Goal: Task Accomplishment & Management: Complete application form

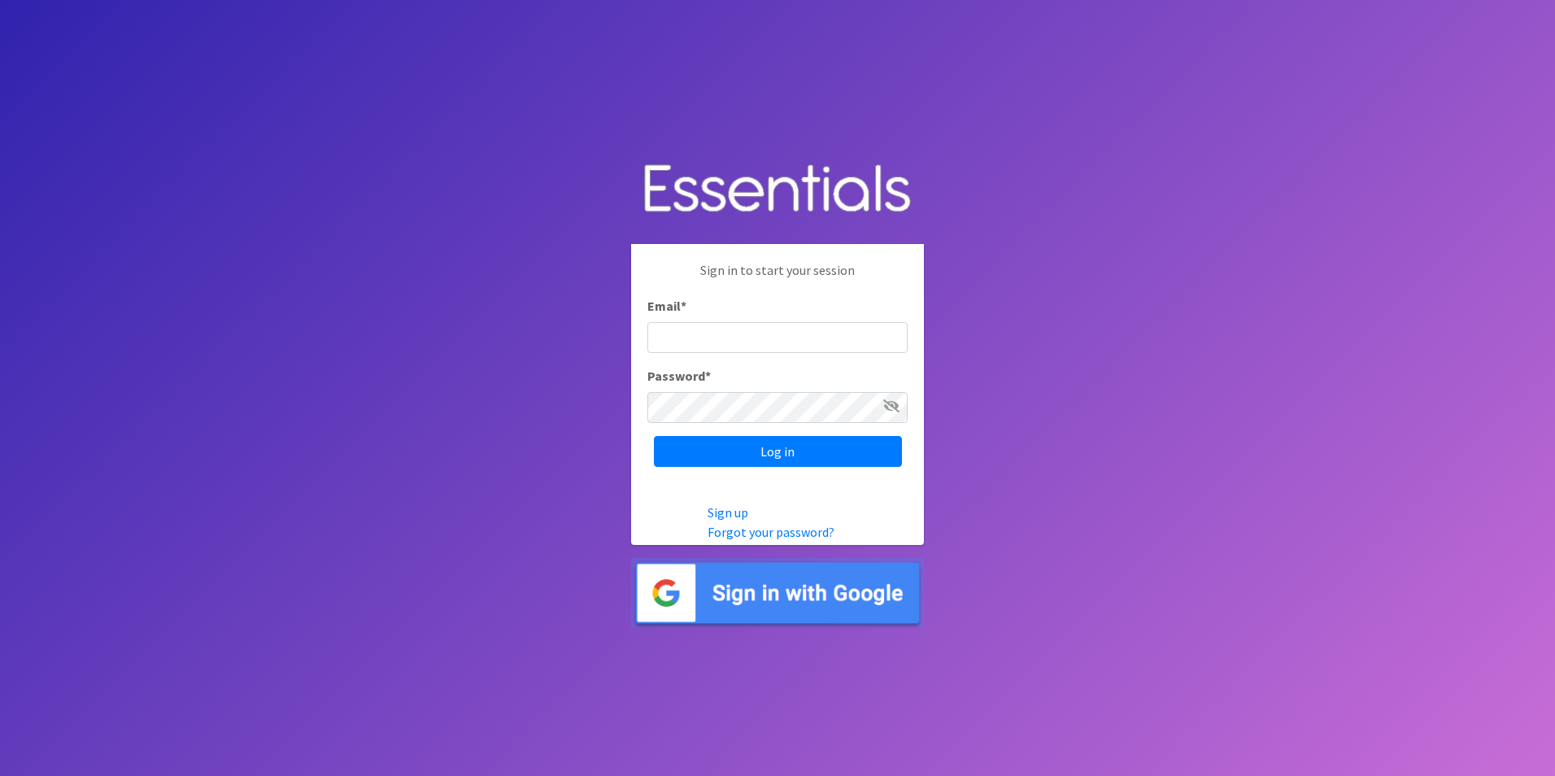
type input "[EMAIL_ADDRESS][DOMAIN_NAME]"
click at [759, 451] on input "Log in" at bounding box center [778, 451] width 248 height 31
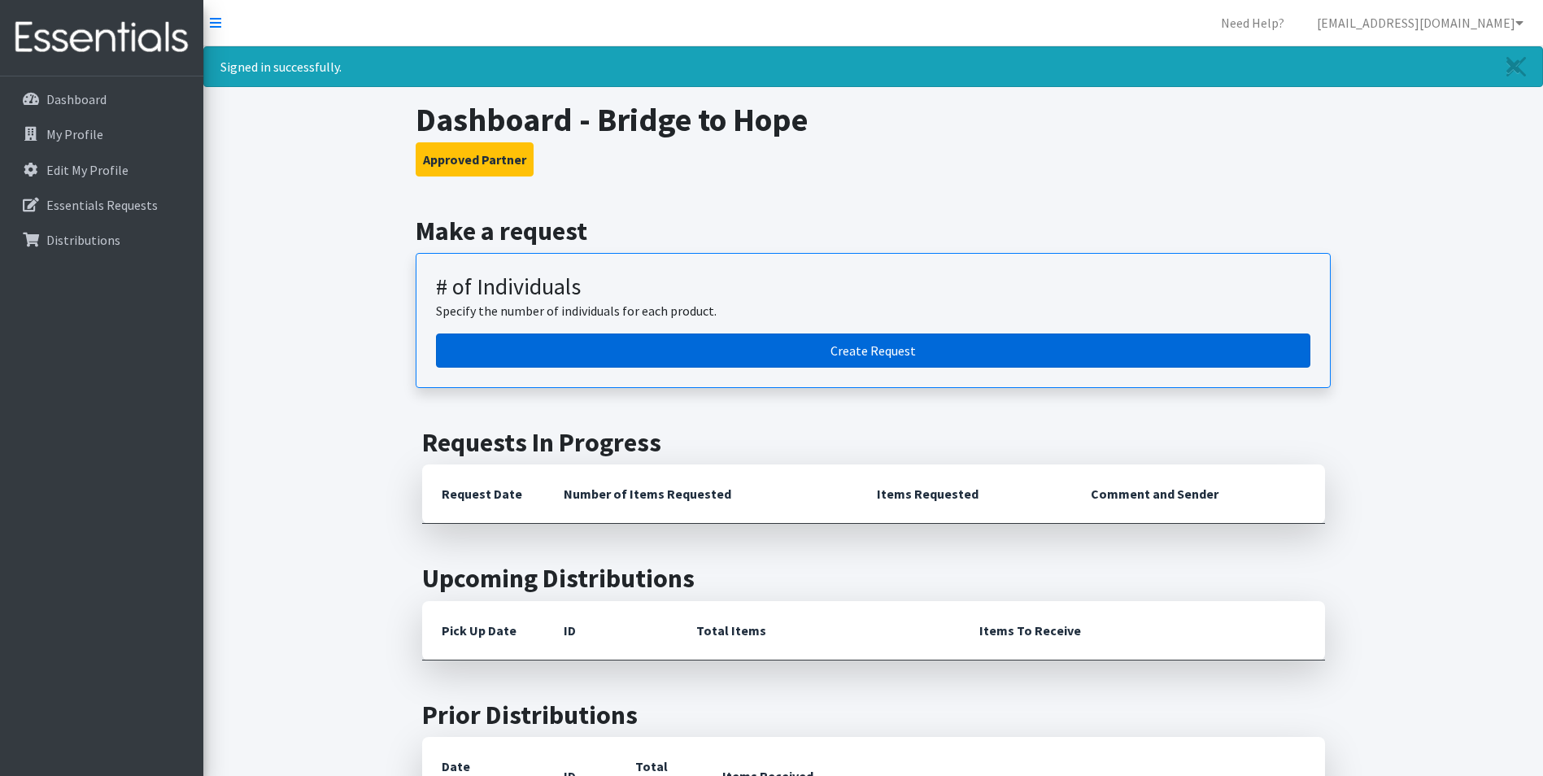
click at [732, 348] on link "Create Request" at bounding box center [873, 350] width 874 height 34
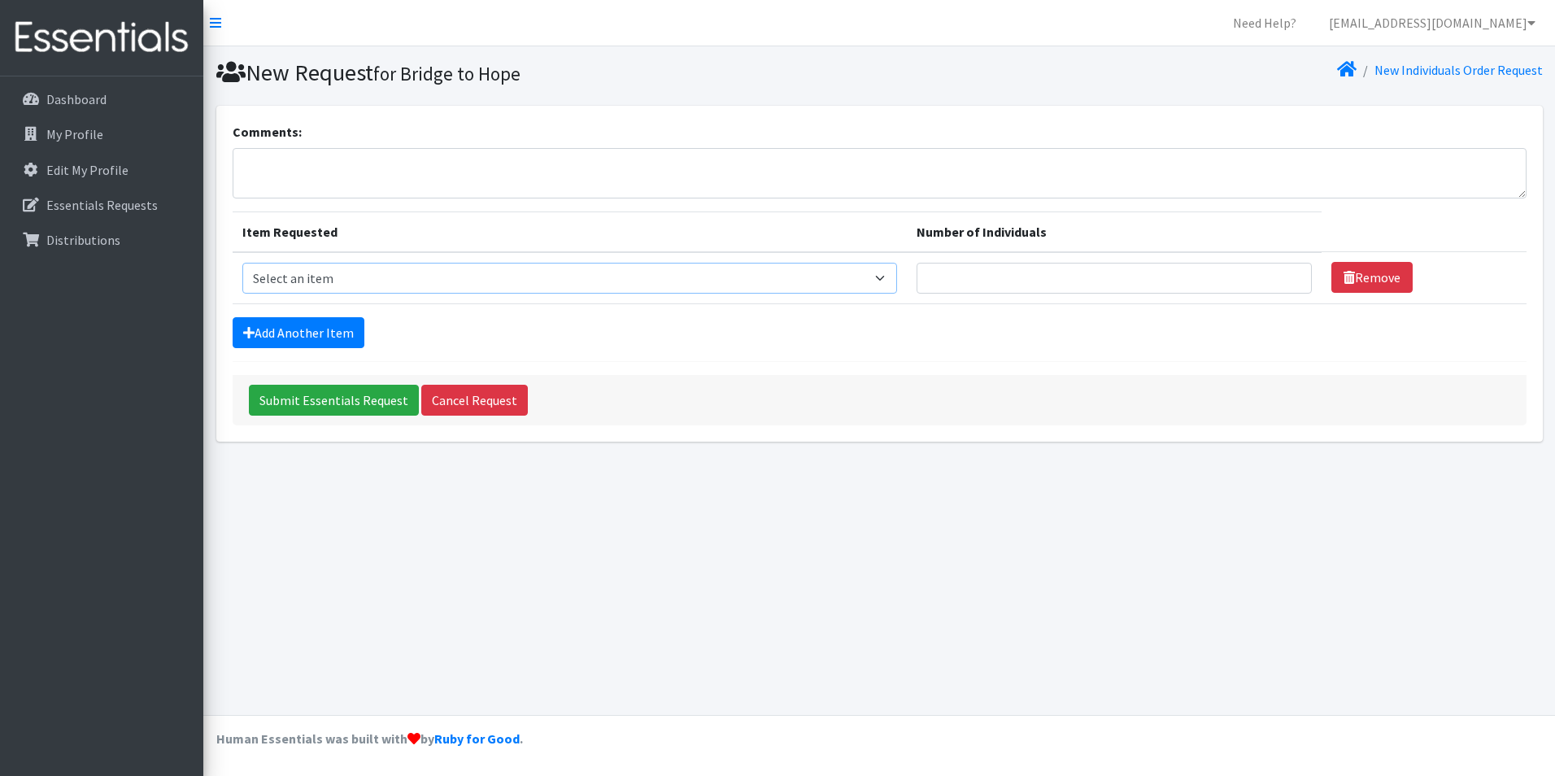
click at [707, 280] on select "Select an item # - Total number of kids being served with this order: Baby wipe…" at bounding box center [570, 278] width 656 height 31
select select "10203"
click at [242, 263] on select "Select an item # - Total number of kids being served with this order: Baby wipe…" at bounding box center [570, 278] width 656 height 31
click at [1033, 272] on input "Number of Individuals" at bounding box center [1114, 278] width 394 height 31
type input "79"
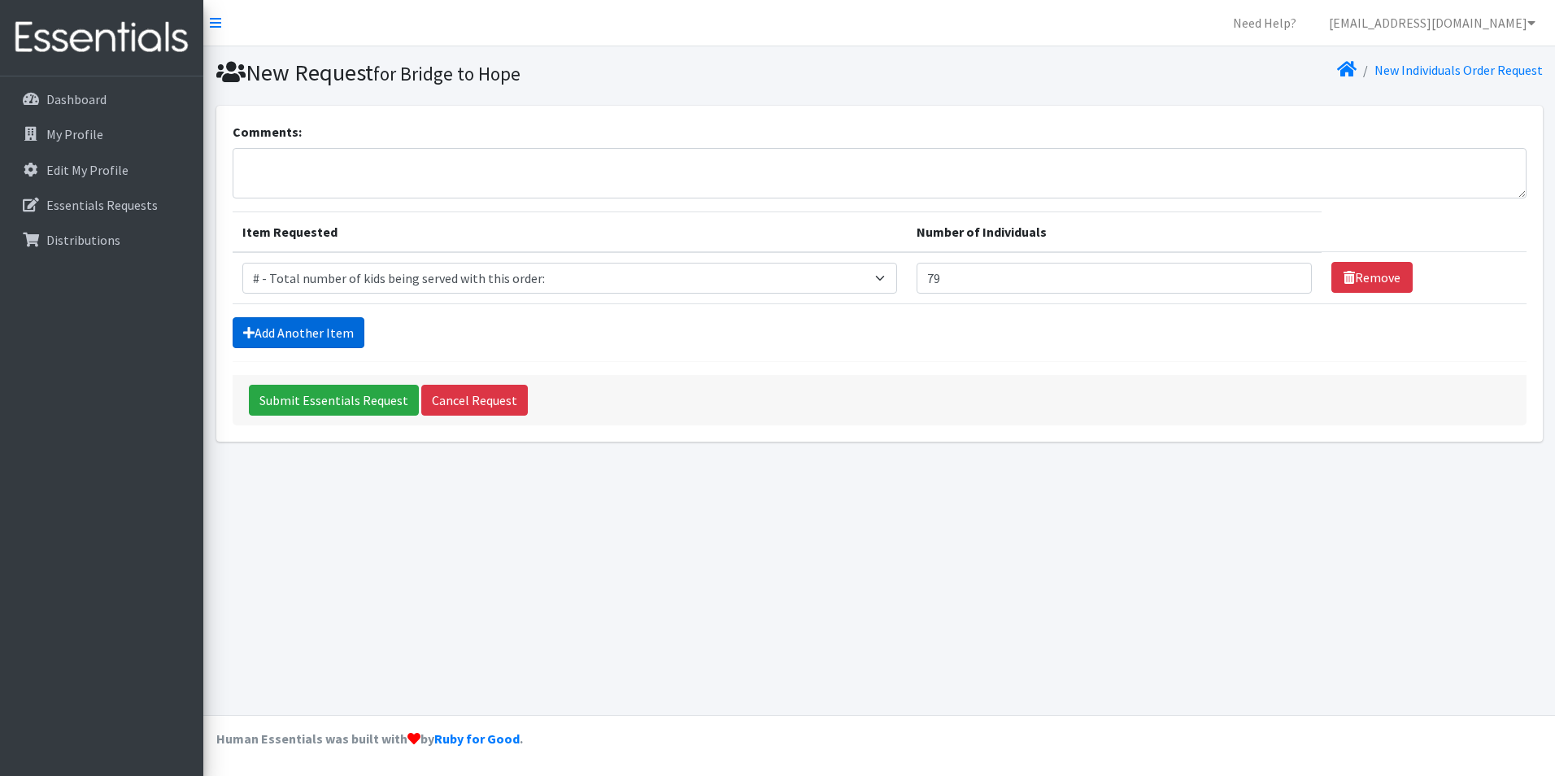
click at [334, 333] on link "Add Another Item" at bounding box center [299, 332] width 132 height 31
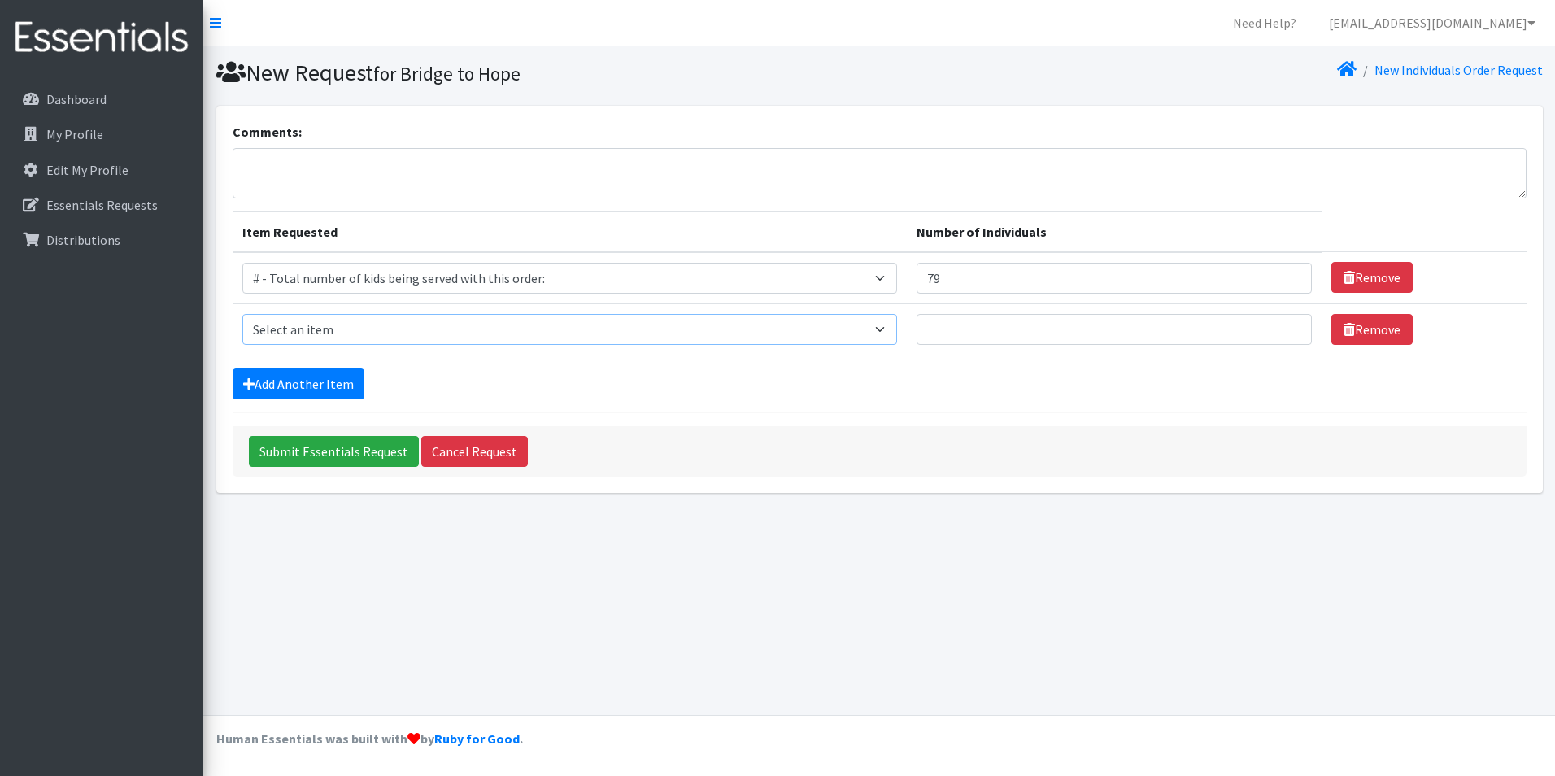
click at [336, 329] on select "Select an item # - Total number of kids being served with this order: Baby wipe…" at bounding box center [570, 329] width 656 height 31
select select "2649"
click at [242, 314] on select "Select an item # - Total number of kids being served with this order: Baby wipe…" at bounding box center [570, 329] width 656 height 31
click at [1072, 328] on input "Number of Individuals" at bounding box center [1114, 329] width 394 height 31
type input "79"
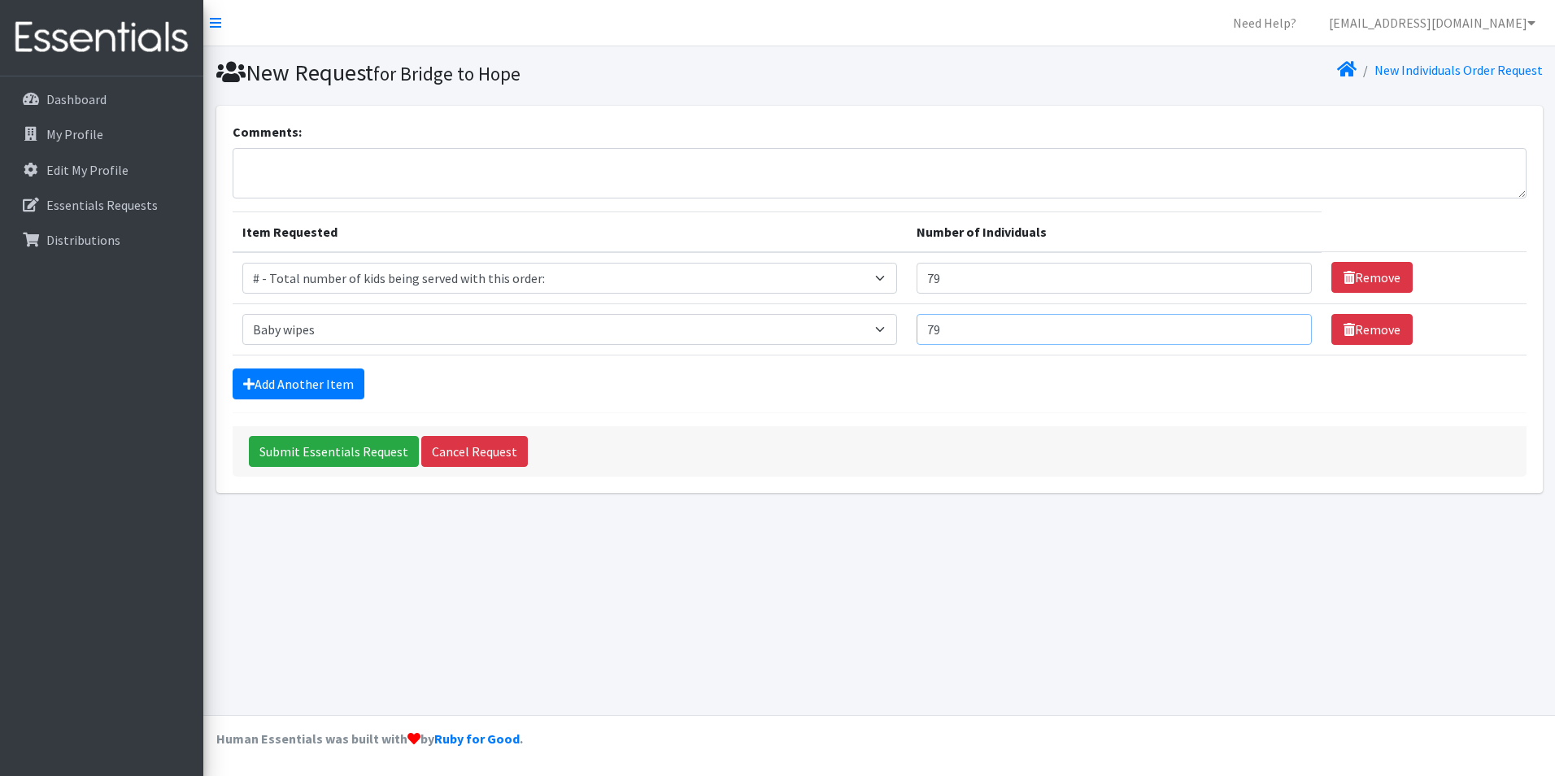
click at [249, 436] on input "Submit Essentials Request" at bounding box center [334, 451] width 170 height 31
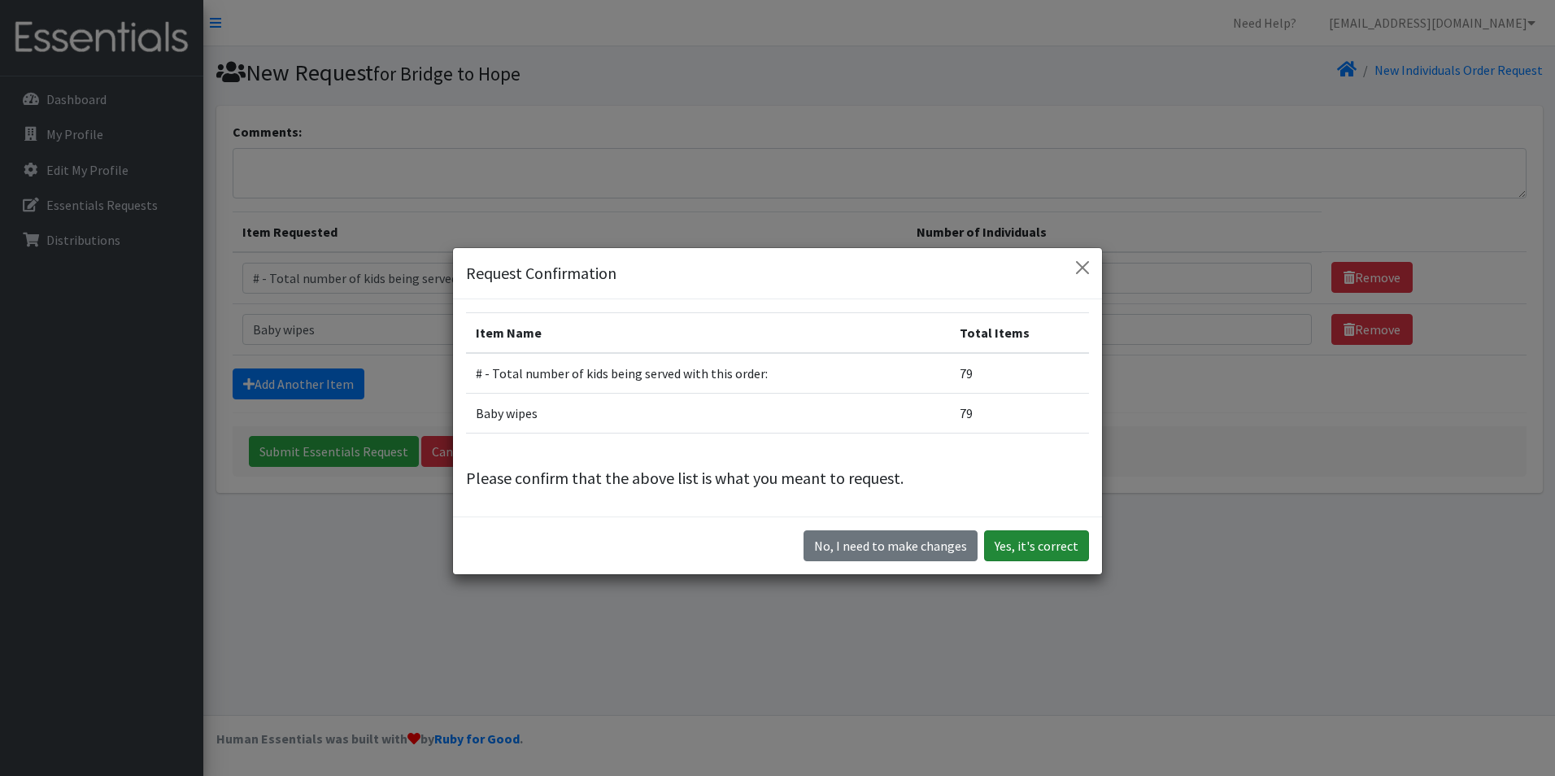
click at [1001, 549] on button "Yes, it's correct" at bounding box center [1036, 545] width 105 height 31
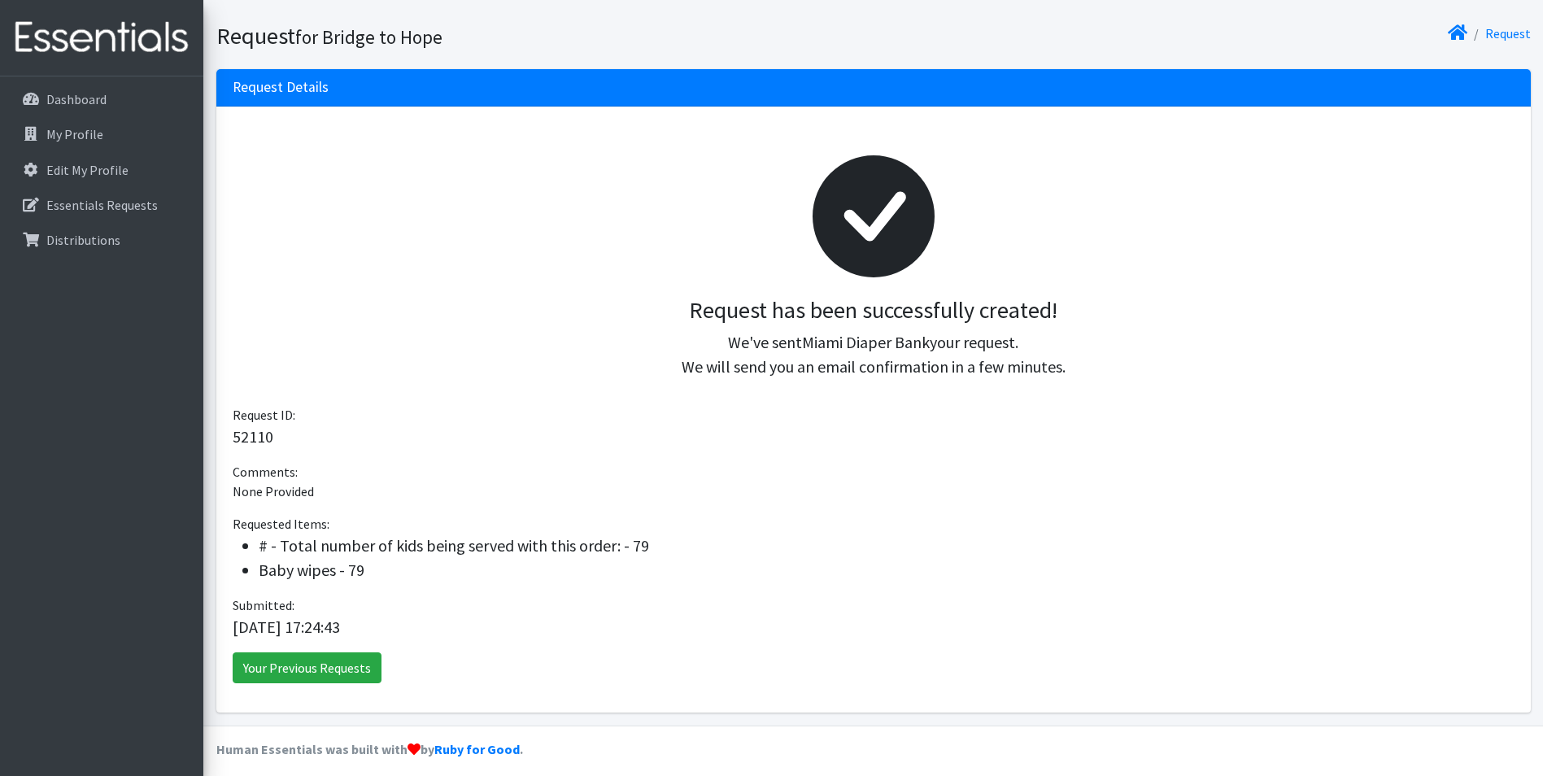
scroll to position [101, 0]
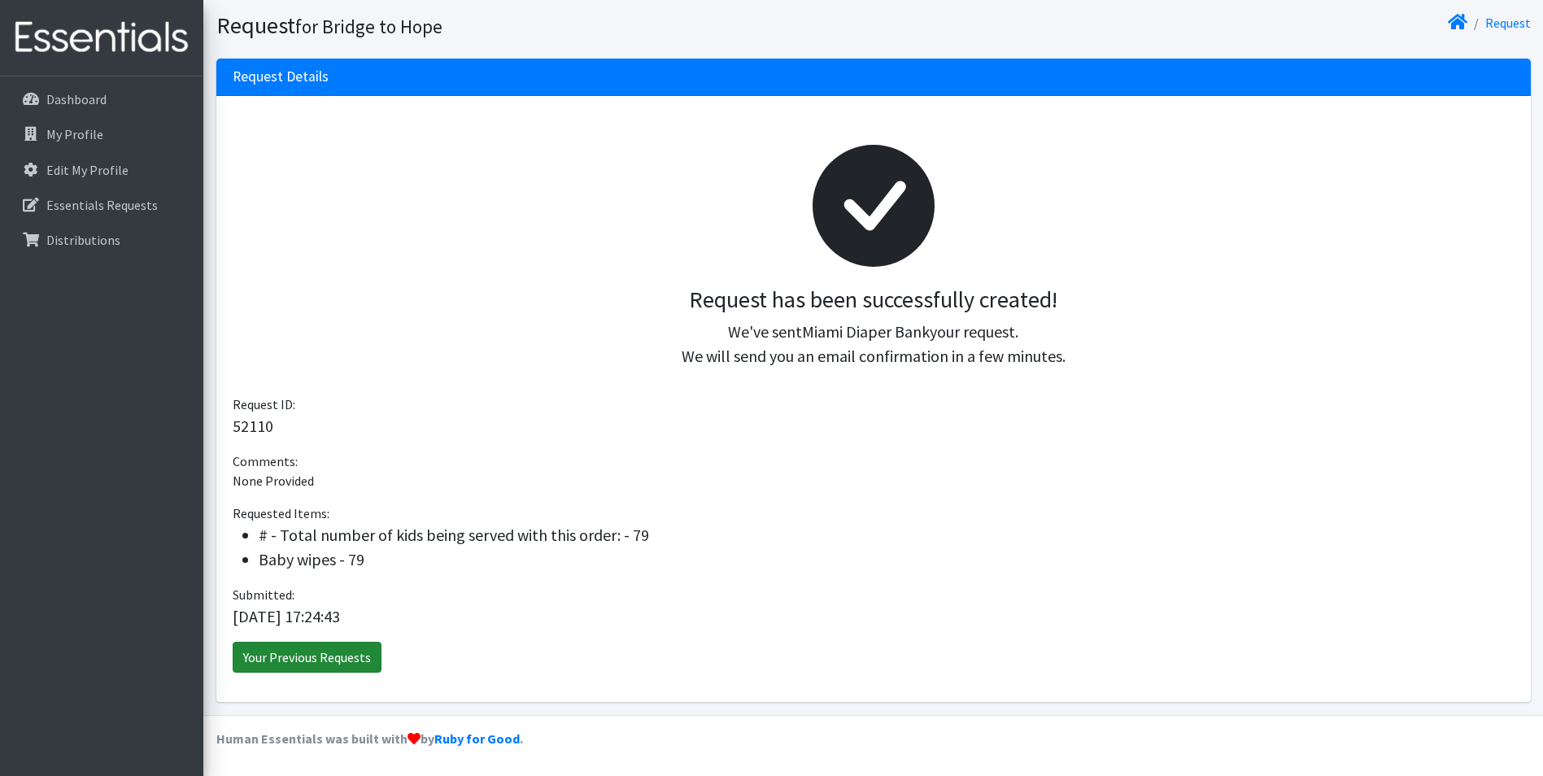
click at [342, 659] on link "Your Previous Requests" at bounding box center [307, 657] width 149 height 31
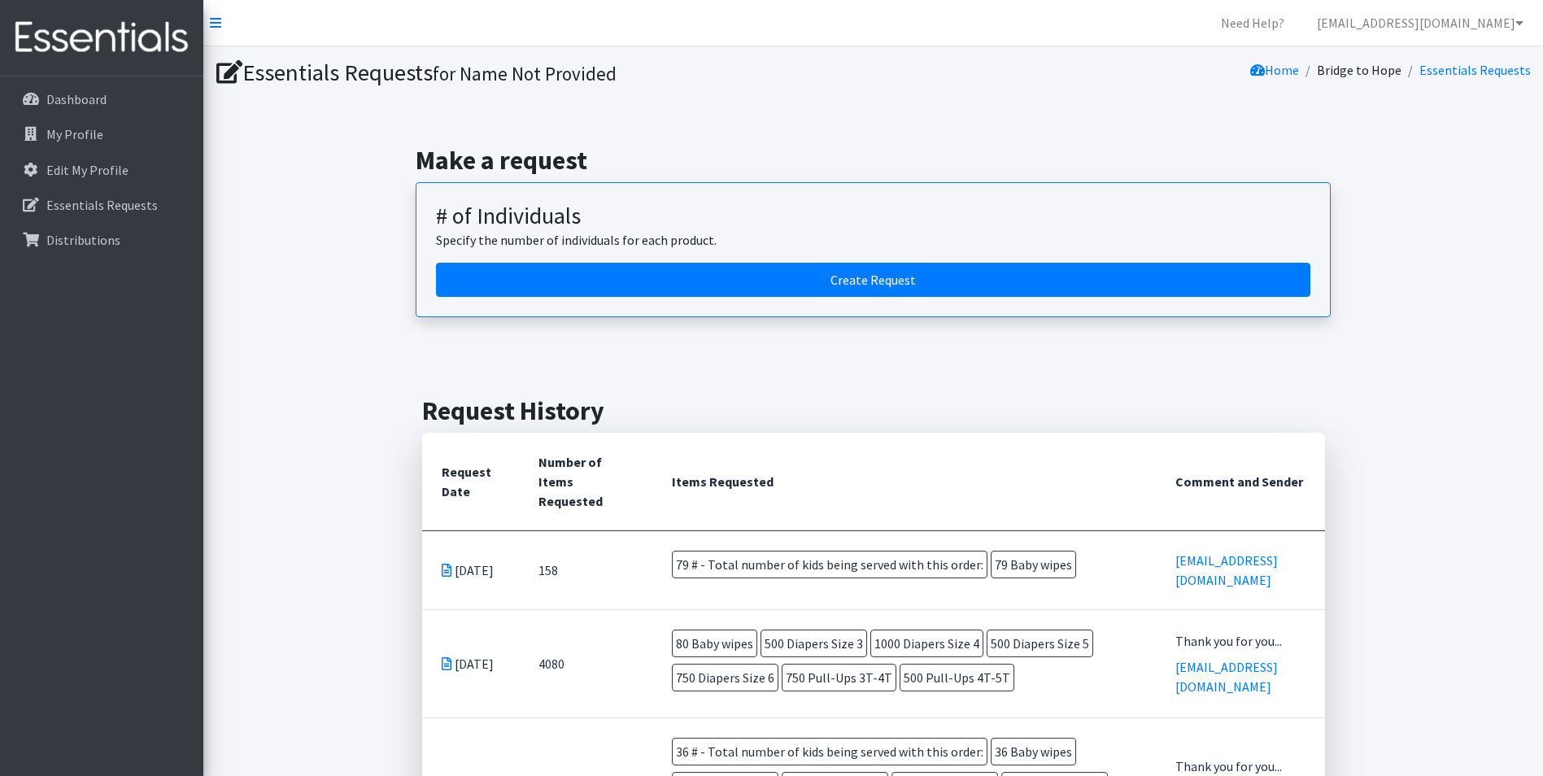
click at [532, 573] on td "158" at bounding box center [585, 569] width 133 height 79
click at [445, 564] on icon at bounding box center [447, 570] width 10 height 13
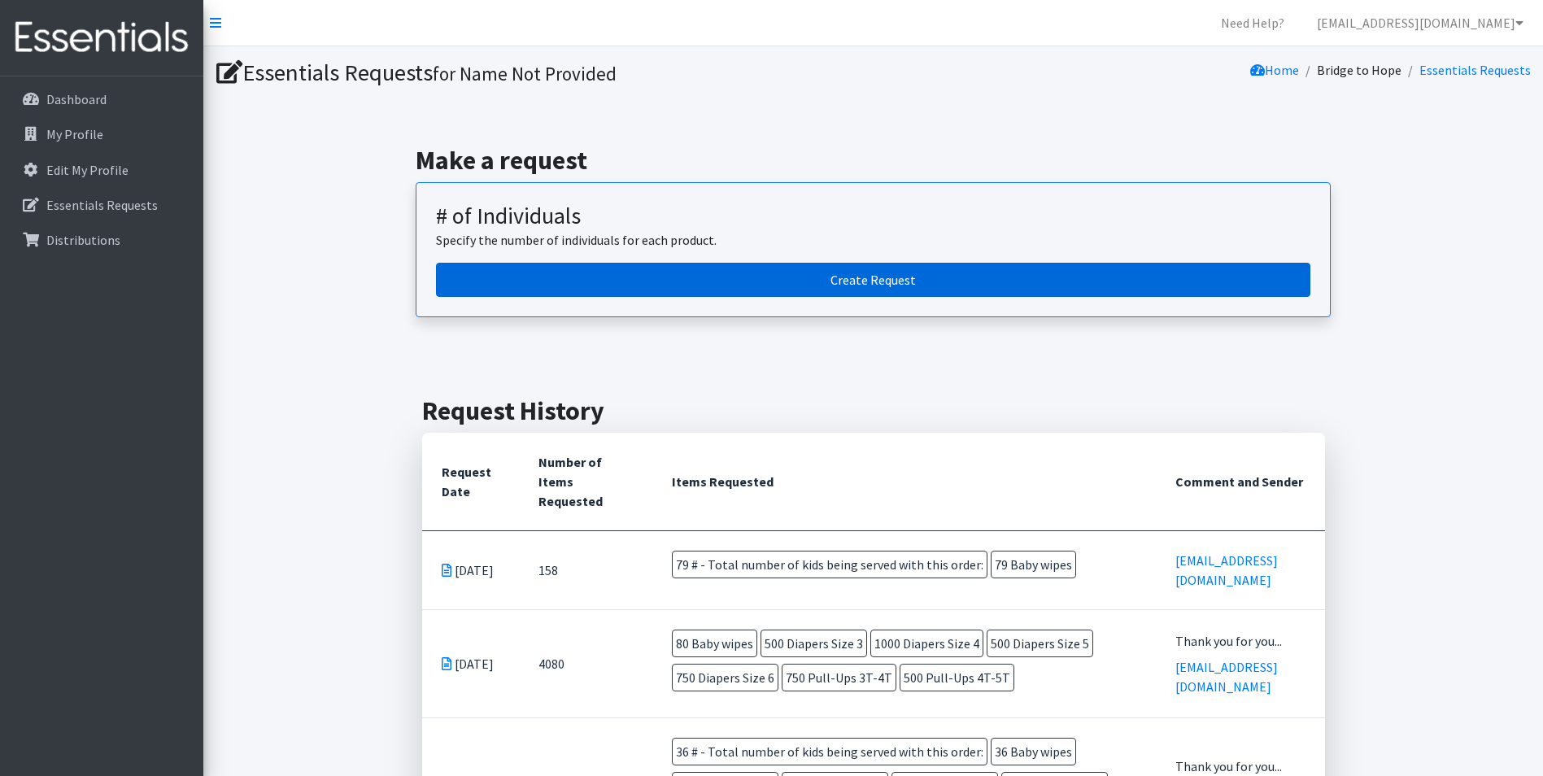
click at [800, 281] on link "Create Request" at bounding box center [873, 280] width 874 height 34
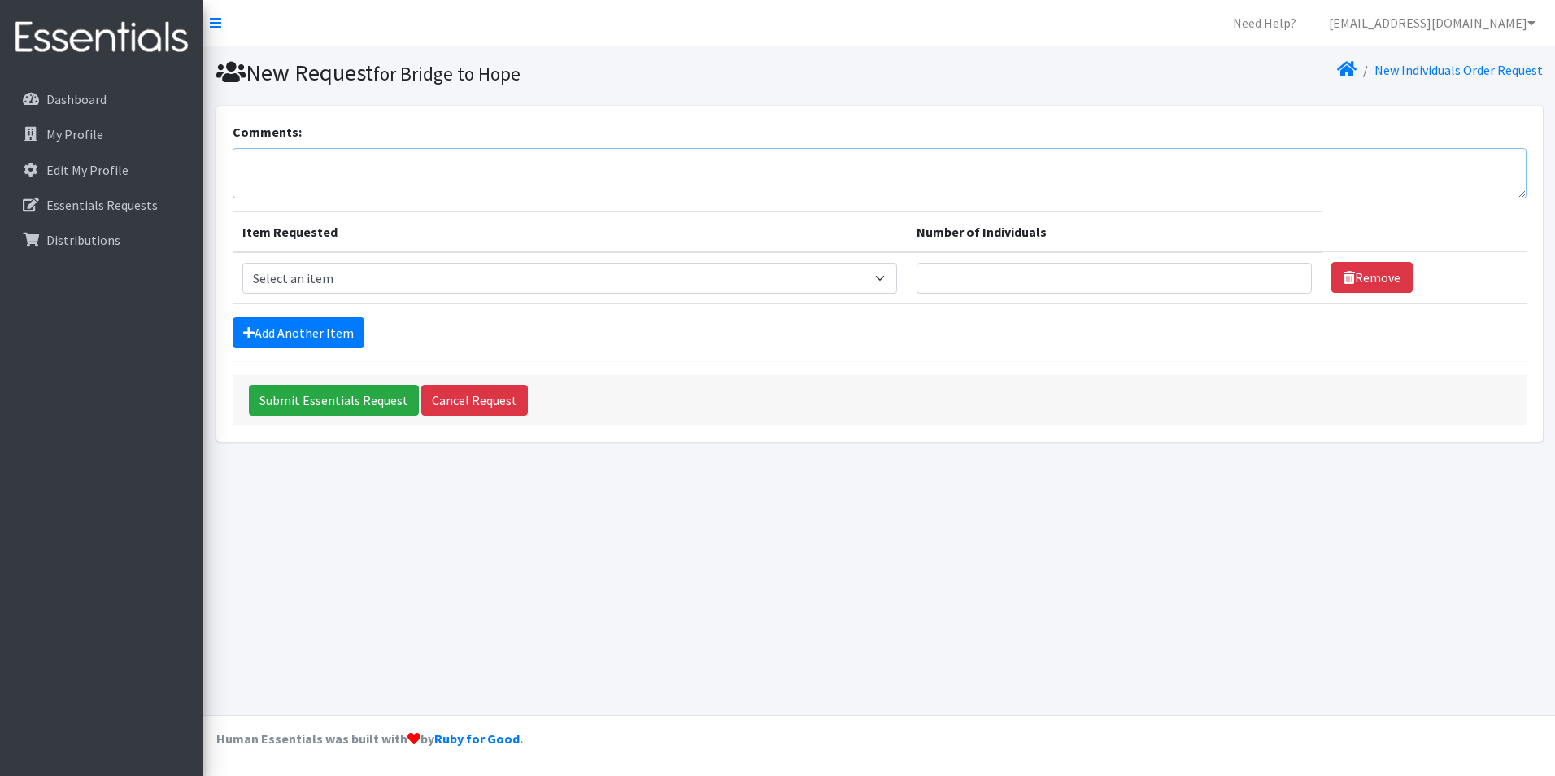
click at [747, 183] on textarea "Comments:" at bounding box center [880, 173] width 1294 height 50
type textarea "Please DELETE my previous order for only 79 wipes. SORRY!"
click at [892, 280] on select "Select an item # - Total number of kids being served with this order: Baby wipe…" at bounding box center [570, 278] width 656 height 31
select select "10203"
click at [242, 263] on select "Select an item # - Total number of kids being served with this order: Baby wipe…" at bounding box center [570, 278] width 656 height 31
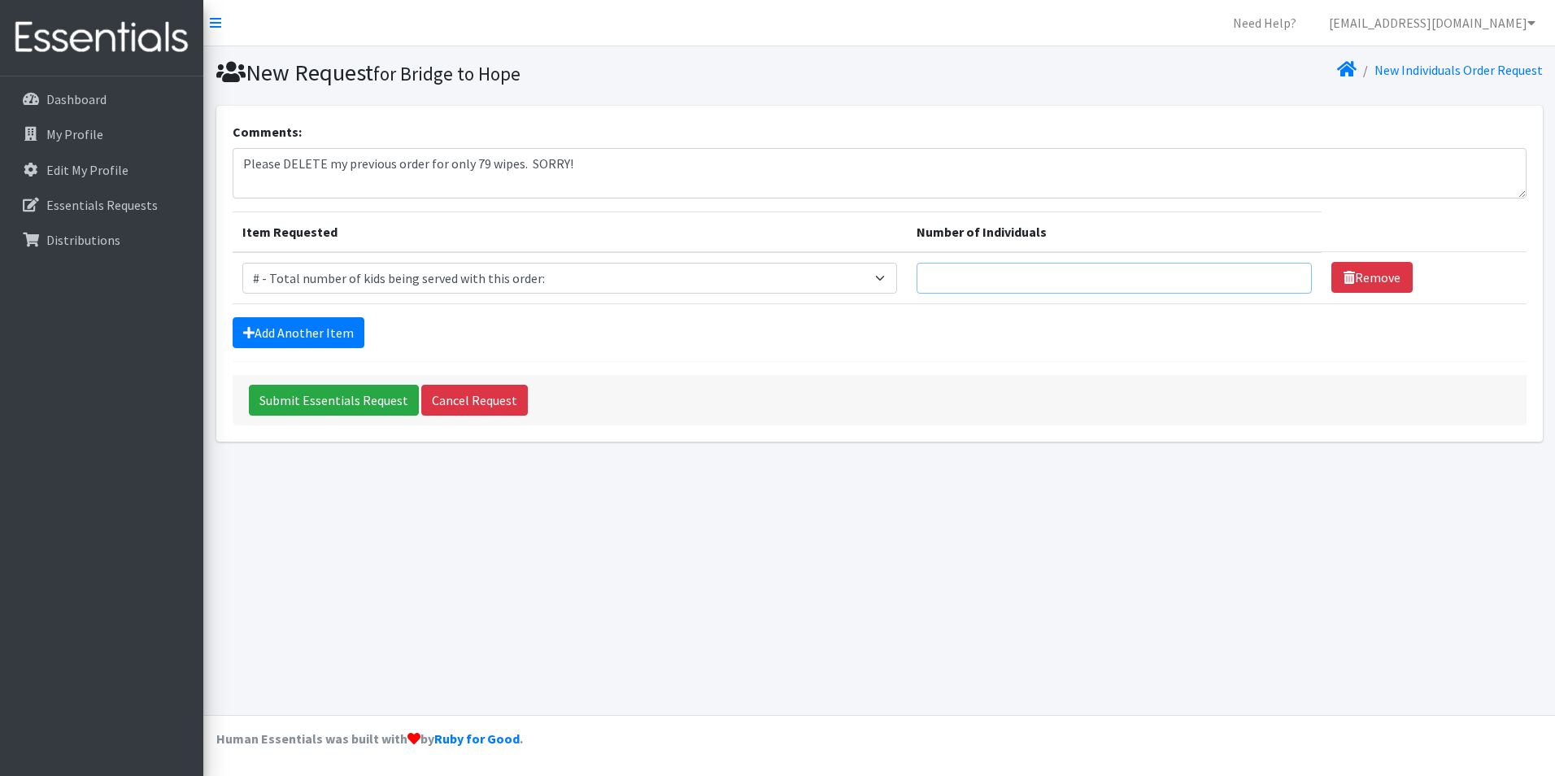
click at [965, 268] on input "Number of Individuals" at bounding box center [1114, 278] width 394 height 31
type input "79"
click at [310, 325] on link "Add Another Item" at bounding box center [299, 332] width 132 height 31
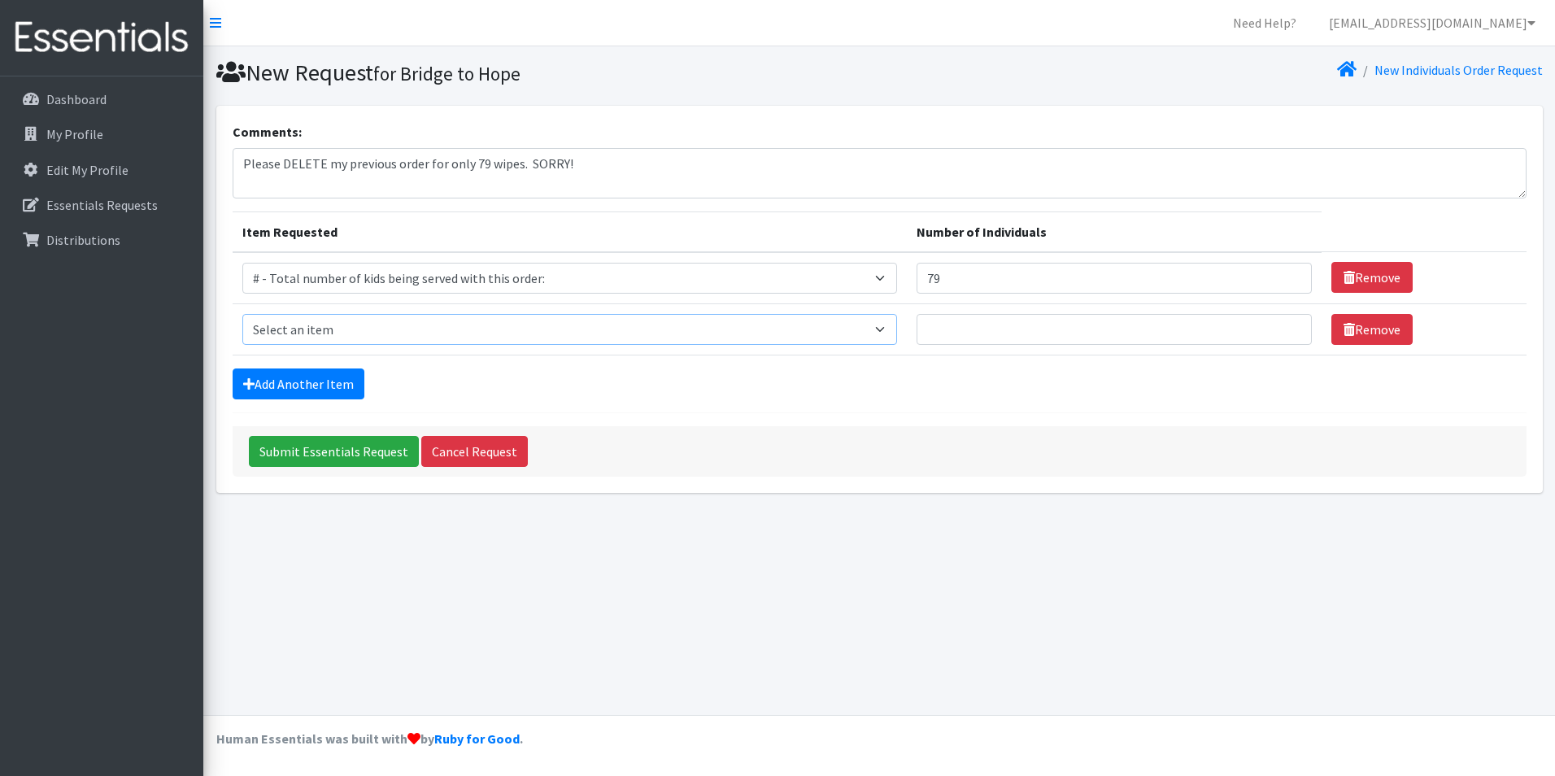
click at [310, 325] on select "Select an item # - Total number of kids being served with this order: Baby wipe…" at bounding box center [570, 329] width 656 height 31
select select "2649"
click at [242, 314] on select "Select an item # - Total number of kids being served with this order: Baby wipe…" at bounding box center [570, 329] width 656 height 31
click at [991, 331] on input "Number of Individuals" at bounding box center [1114, 329] width 394 height 31
type input "79"
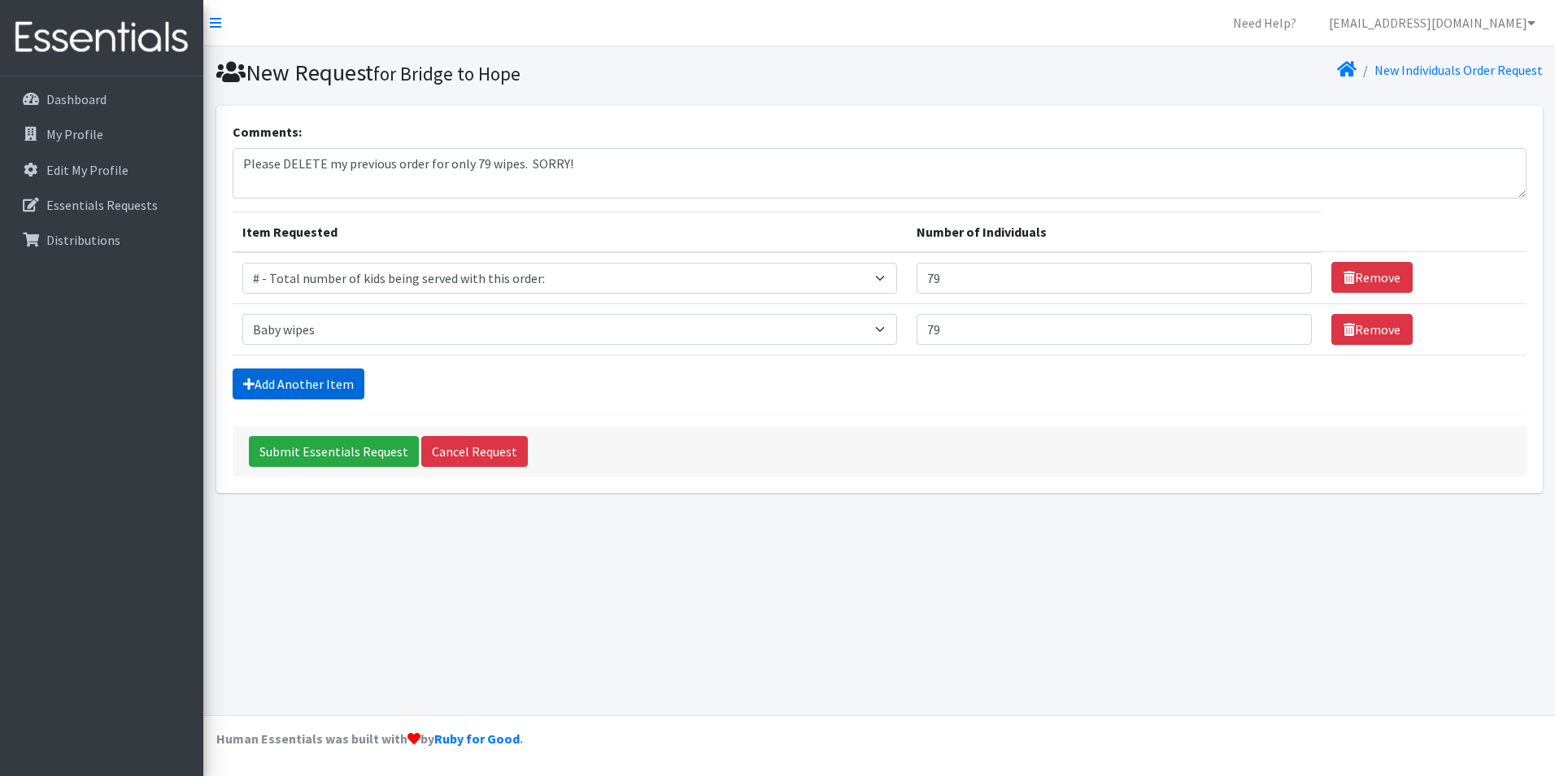
click at [309, 374] on link "Add Another Item" at bounding box center [299, 383] width 132 height 31
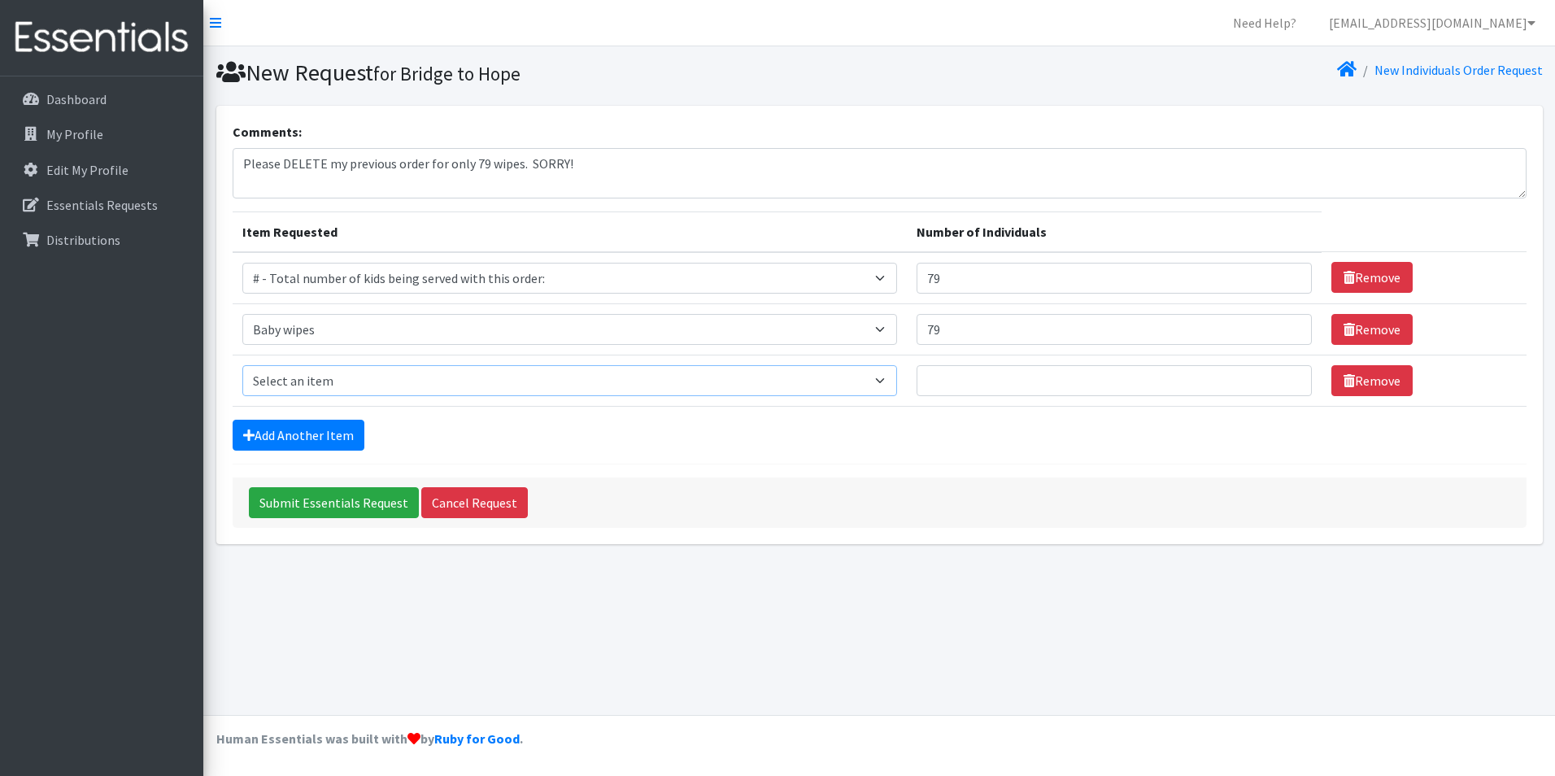
click at [888, 379] on select "Select an item # - Total number of kids being served with this order: Baby wipe…" at bounding box center [570, 380] width 656 height 31
select select "2655"
click at [242, 365] on select "Select an item # - Total number of kids being served with this order: Baby wipe…" at bounding box center [570, 380] width 656 height 31
click at [983, 387] on input "Number of Individuals" at bounding box center [1114, 380] width 394 height 31
type input "5"
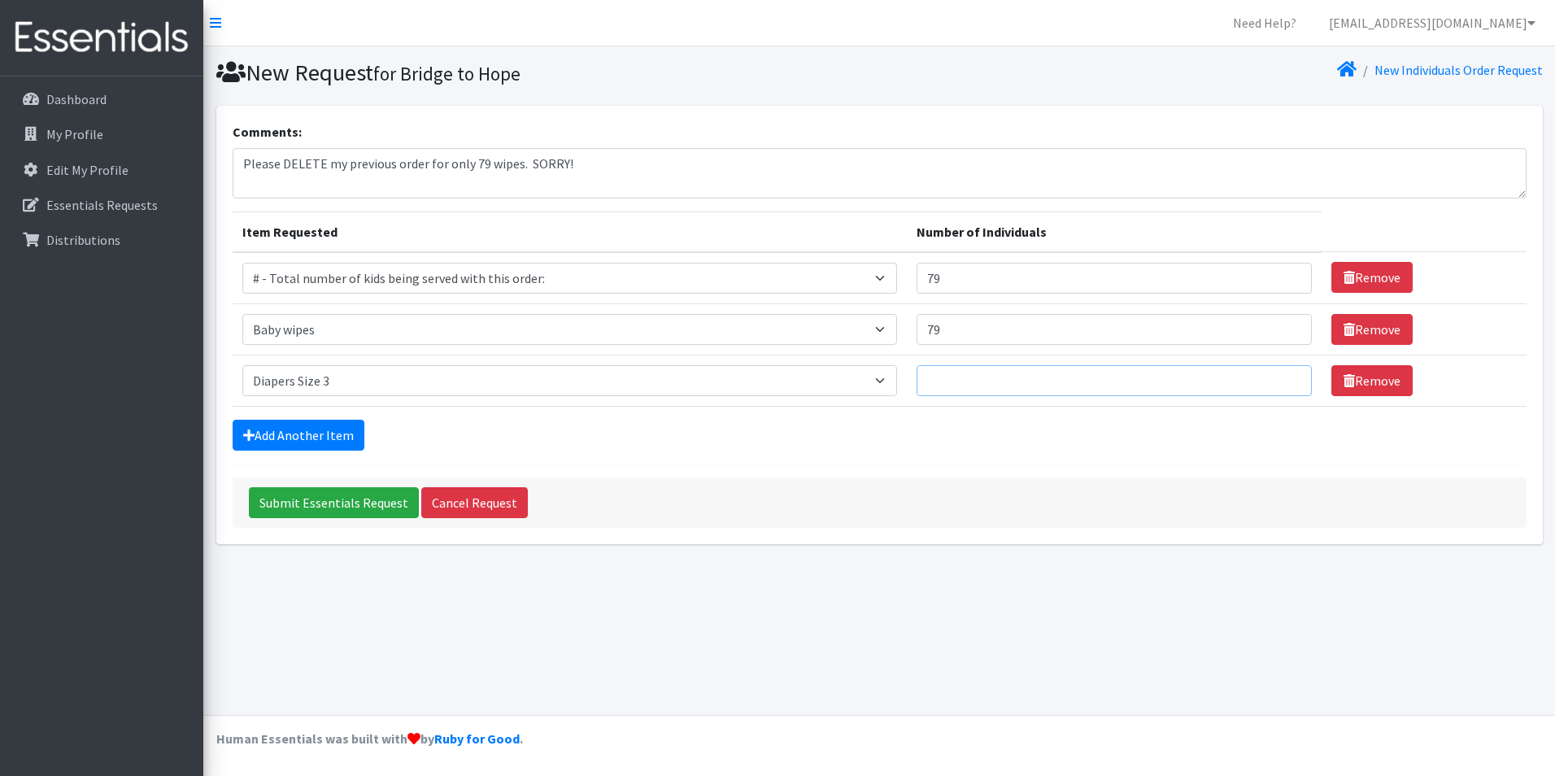
click at [991, 384] on input "Number of Individuals" at bounding box center [1114, 380] width 394 height 31
type input "500"
click at [330, 429] on link "Add Another Item" at bounding box center [299, 435] width 132 height 31
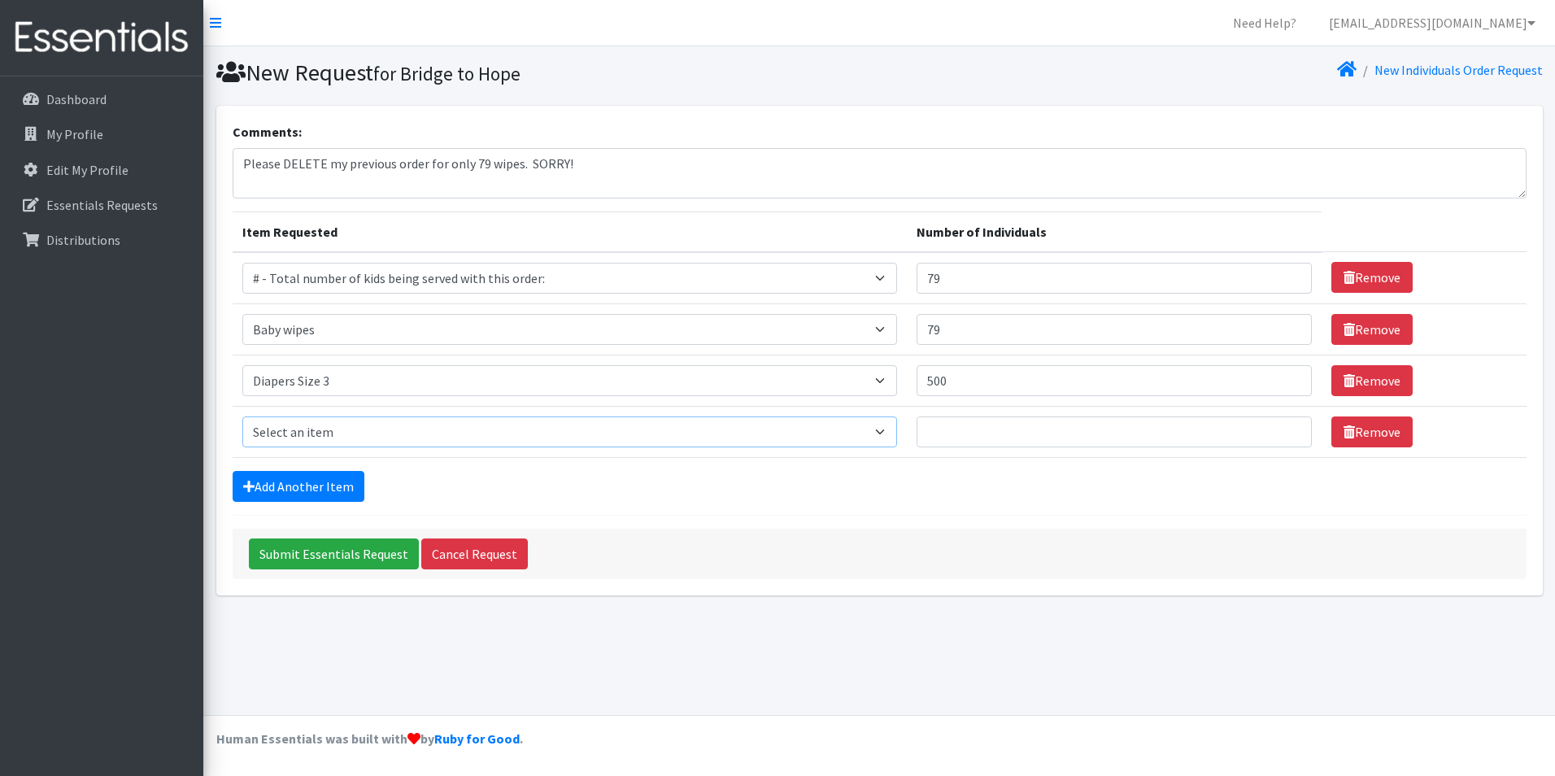
click at [377, 435] on select "Select an item # - Total number of kids being served with this order: Baby wipe…" at bounding box center [570, 431] width 656 height 31
select select "2661"
click at [242, 416] on select "Select an item # - Total number of kids being served with this order: Baby wipe…" at bounding box center [570, 431] width 656 height 31
click at [961, 432] on input "Number of Individuals" at bounding box center [1114, 431] width 394 height 31
type input "1000"
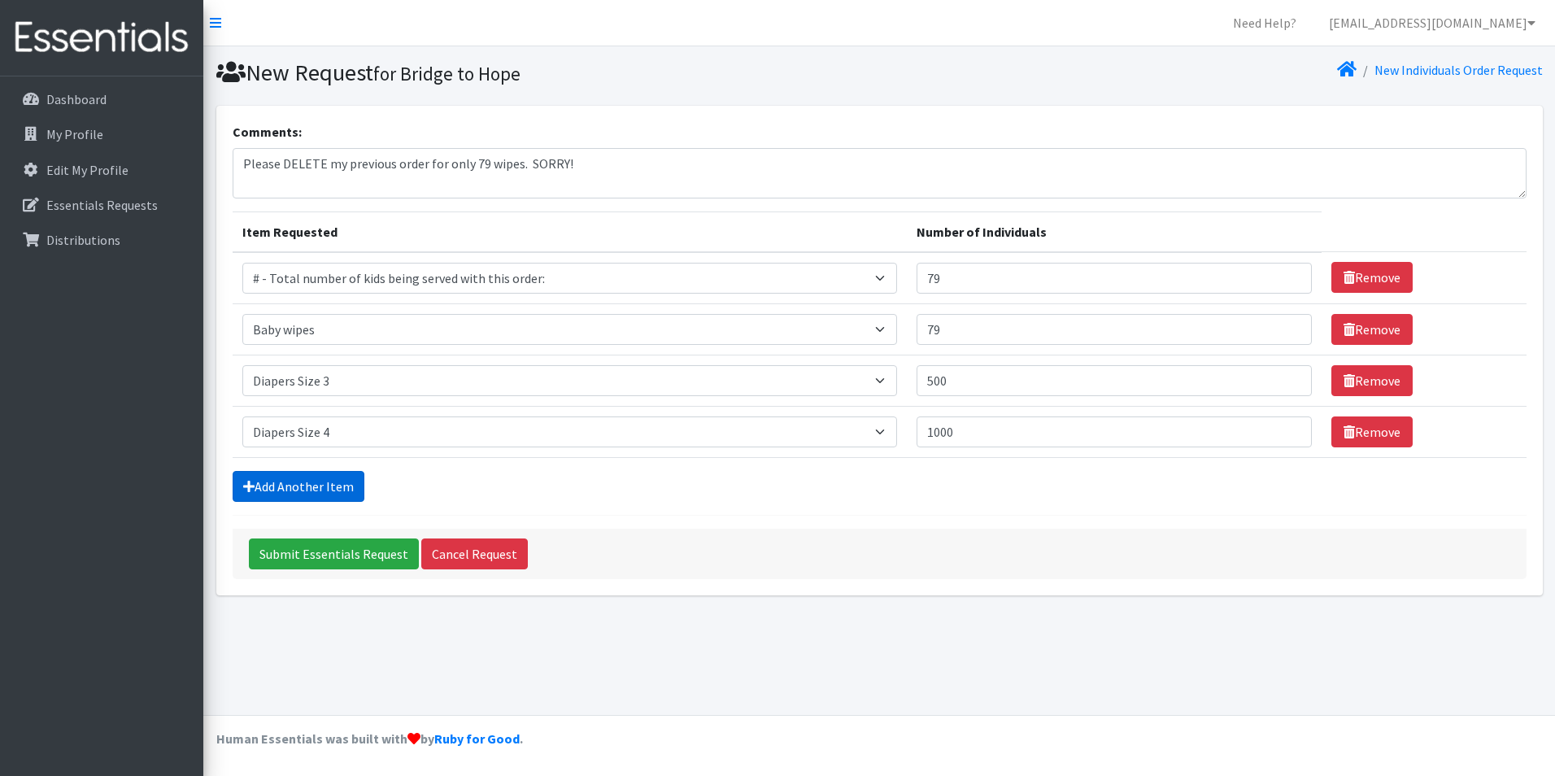
click at [310, 480] on link "Add Another Item" at bounding box center [299, 486] width 132 height 31
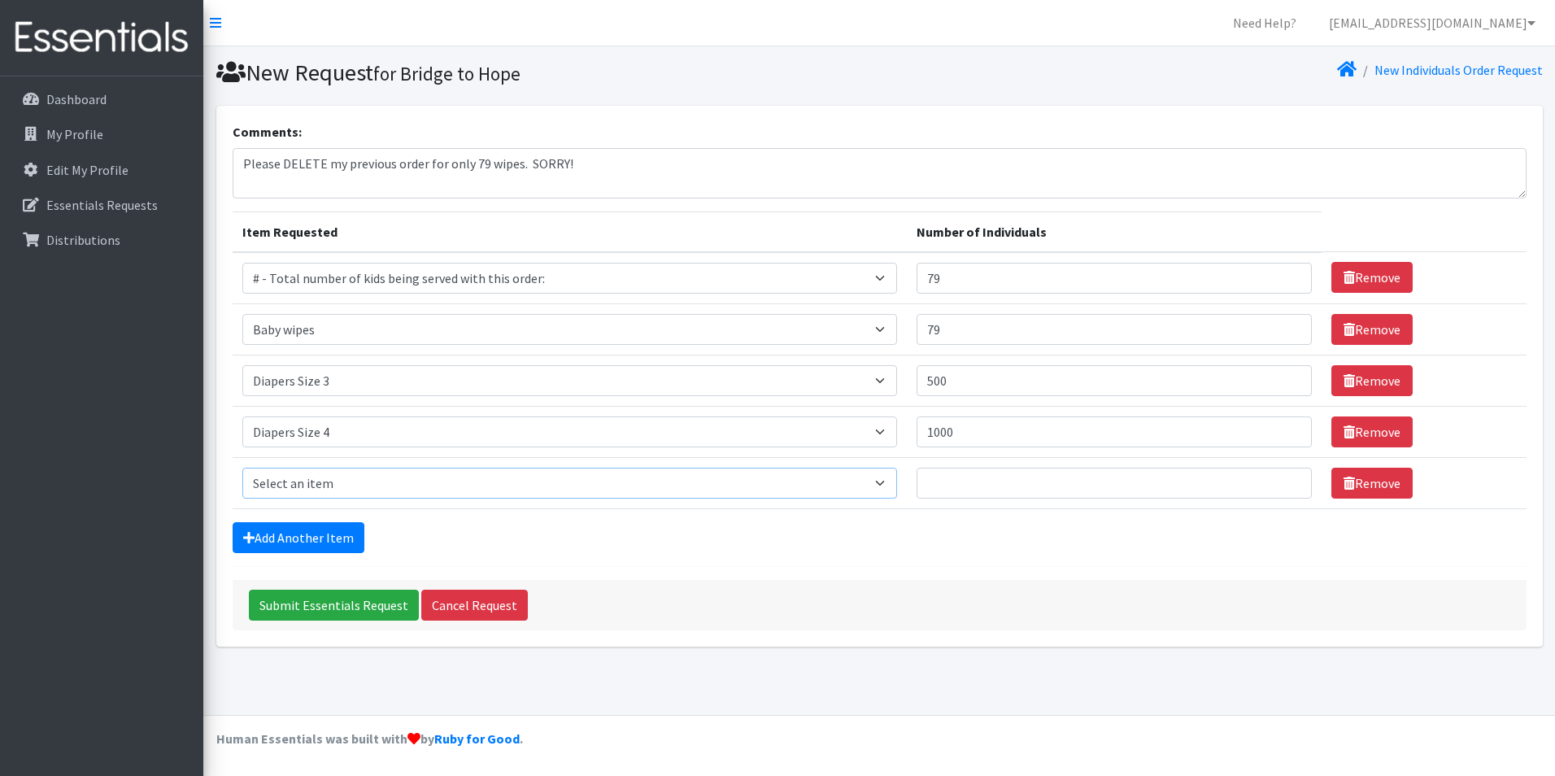
click at [361, 491] on select "Select an item # - Total number of kids being served with this order: Baby wipe…" at bounding box center [570, 483] width 656 height 31
select select "2652"
click at [242, 468] on select "Select an item # - Total number of kids being served with this order: Baby wipe…" at bounding box center [570, 483] width 656 height 31
click at [1008, 488] on input "Number of Individuals" at bounding box center [1114, 483] width 394 height 31
type input "500"
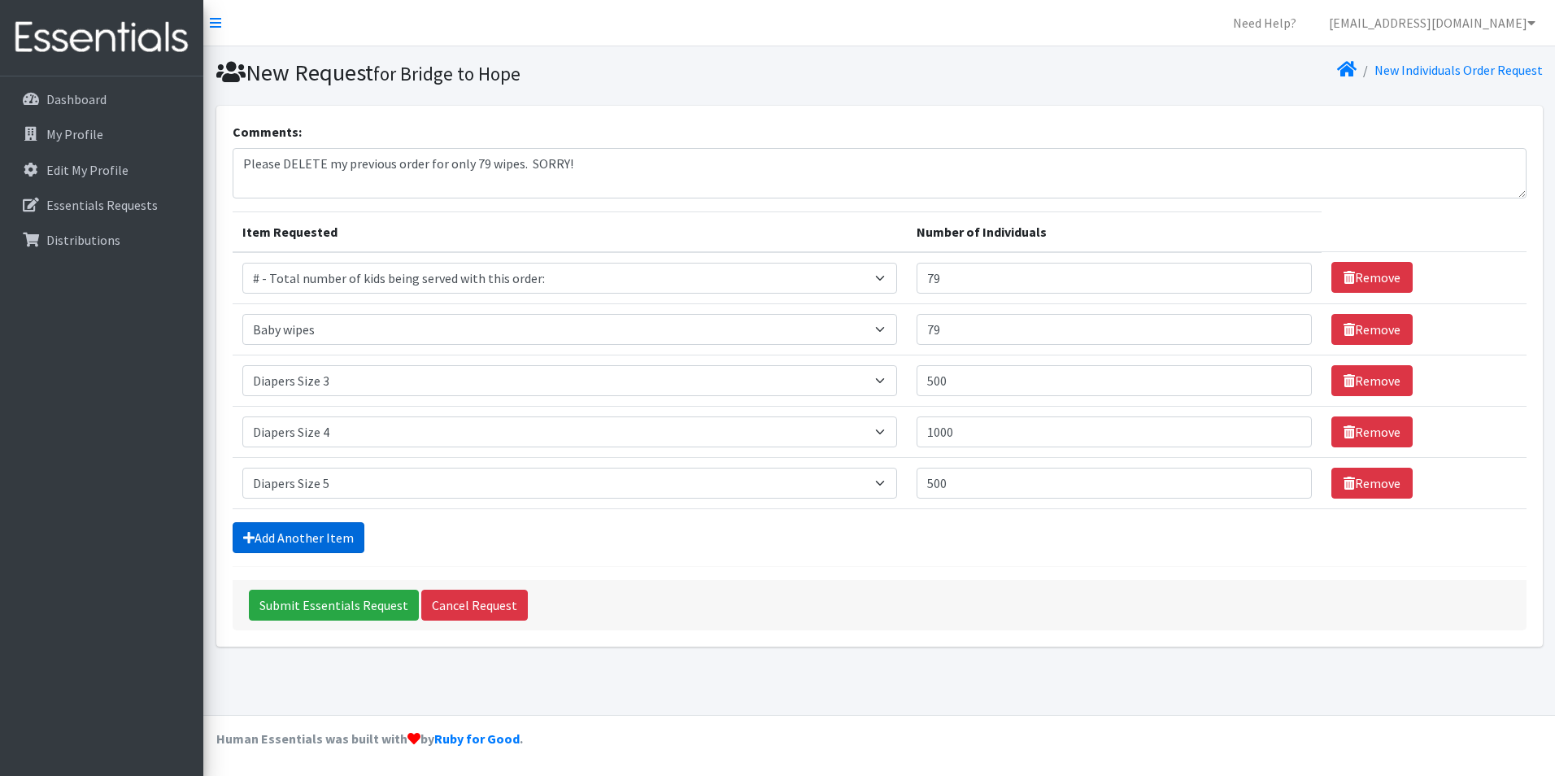
click at [277, 538] on link "Add Another Item" at bounding box center [299, 537] width 132 height 31
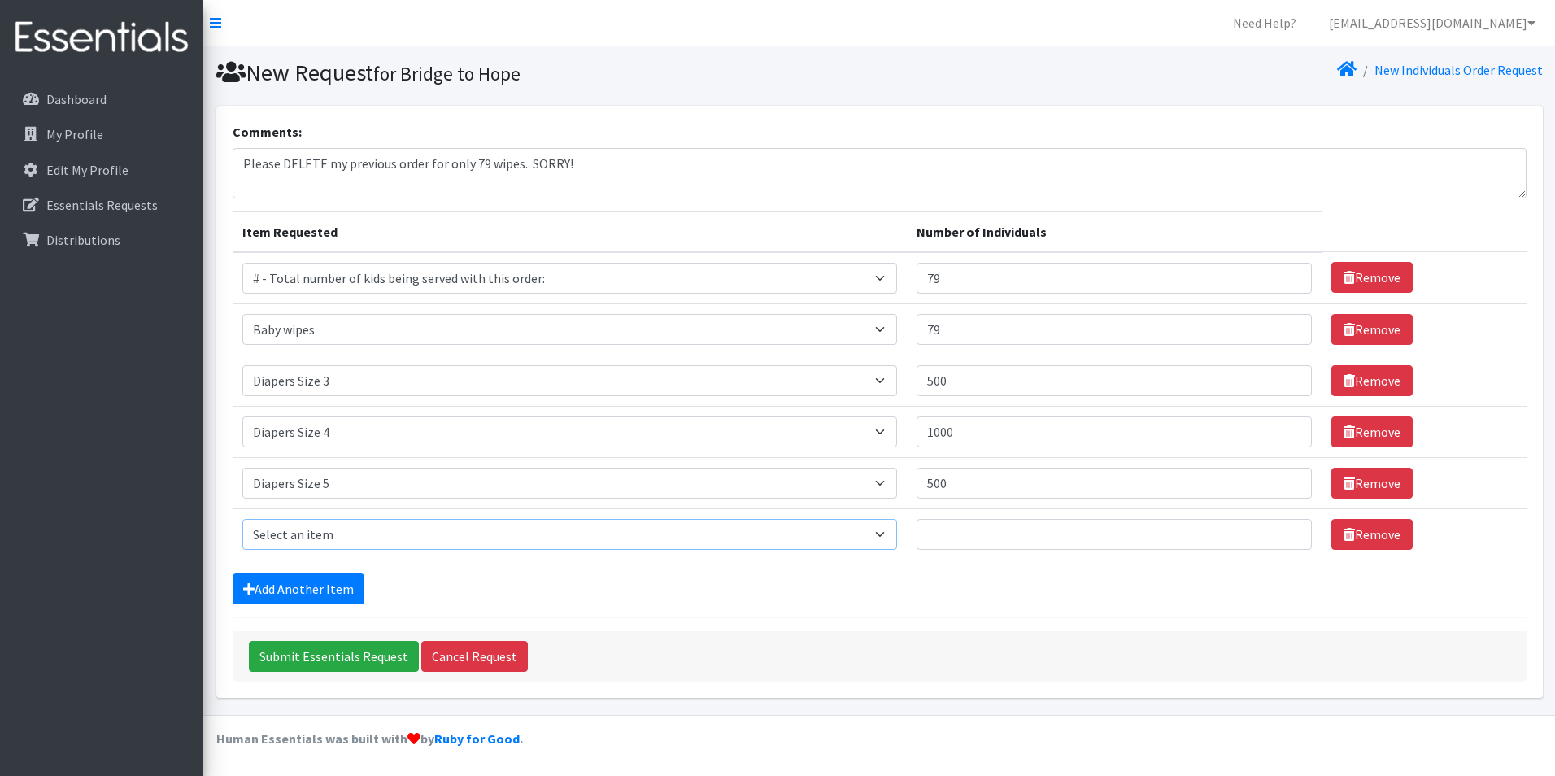
click at [316, 542] on select "Select an item # - Total number of kids being served with this order: Baby wipe…" at bounding box center [570, 534] width 656 height 31
select select "2674"
click at [242, 519] on select "Select an item # - Total number of kids being served with this order: Baby wipe…" at bounding box center [570, 534] width 656 height 31
click at [969, 535] on input "Number of Individuals" at bounding box center [1114, 534] width 394 height 31
type input "750"
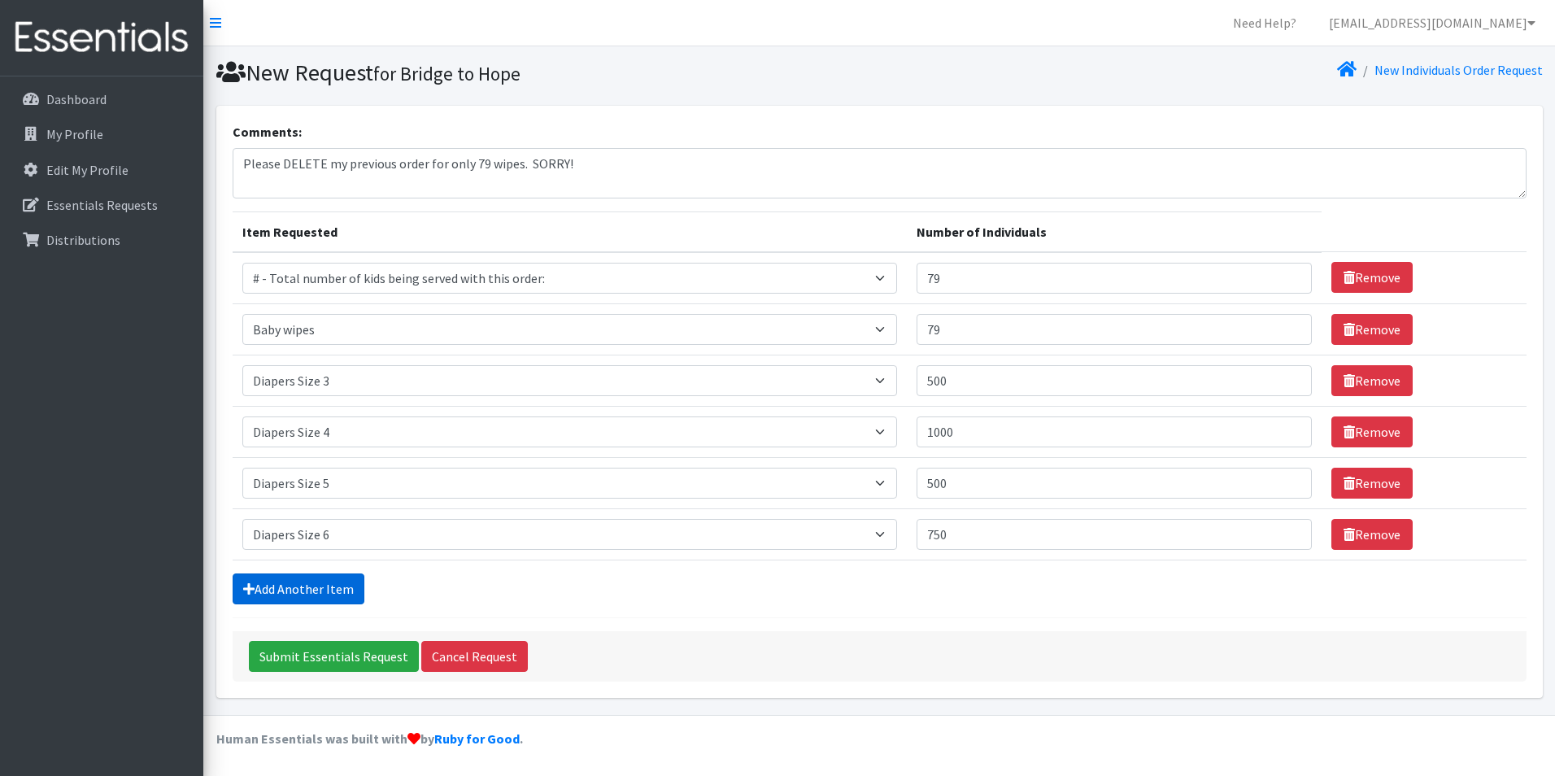
click at [317, 578] on link "Add Another Item" at bounding box center [299, 588] width 132 height 31
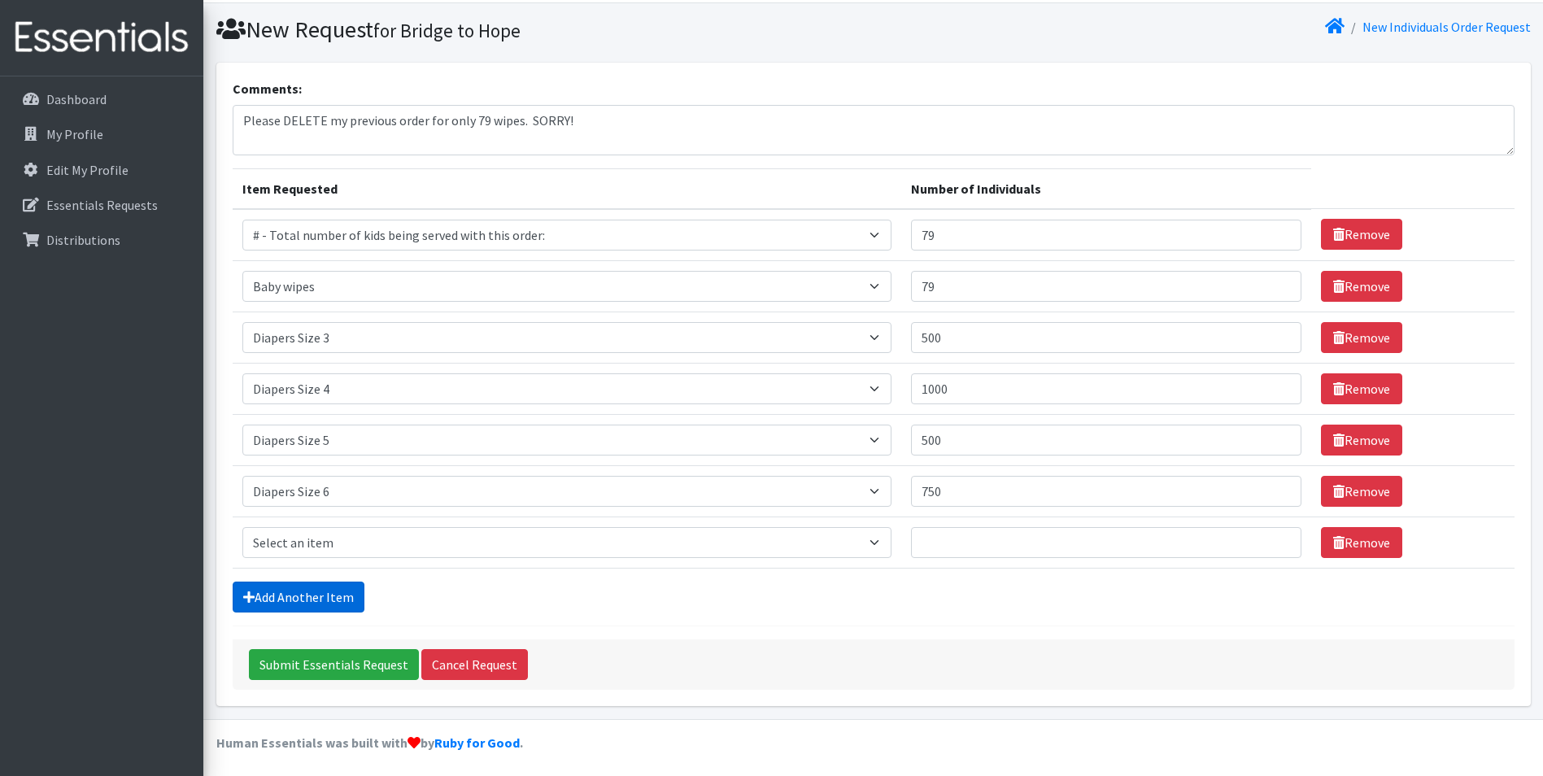
scroll to position [47, 0]
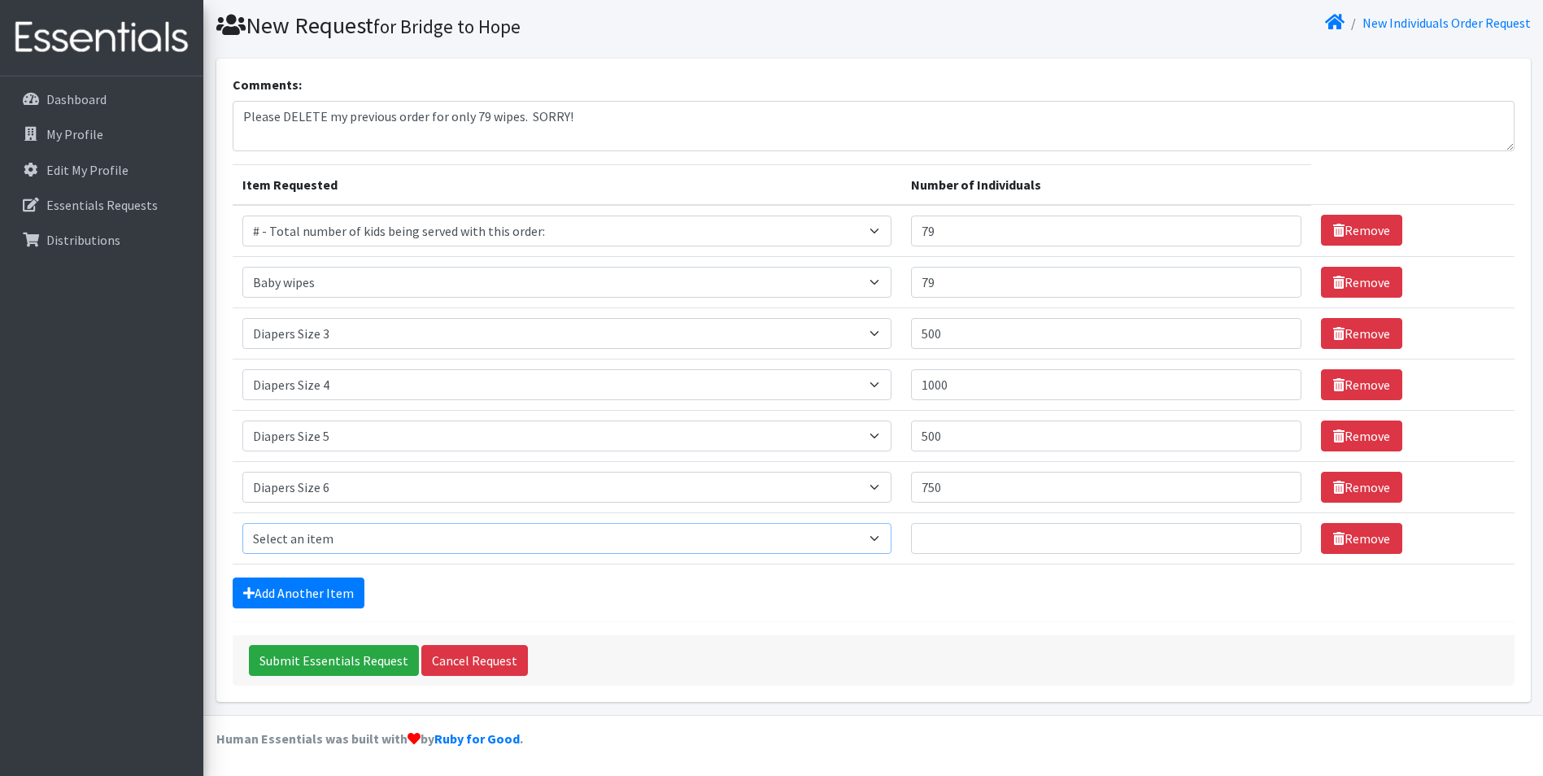
click at [363, 536] on select "Select an item # - Total number of kids being served with this order: Baby wipe…" at bounding box center [566, 538] width 649 height 31
select select "12644"
click at [242, 523] on select "Select an item # - Total number of kids being served with this order: Baby wipe…" at bounding box center [566, 538] width 649 height 31
click at [984, 534] on input "Number of Individuals" at bounding box center [1106, 538] width 391 height 31
type input "500"
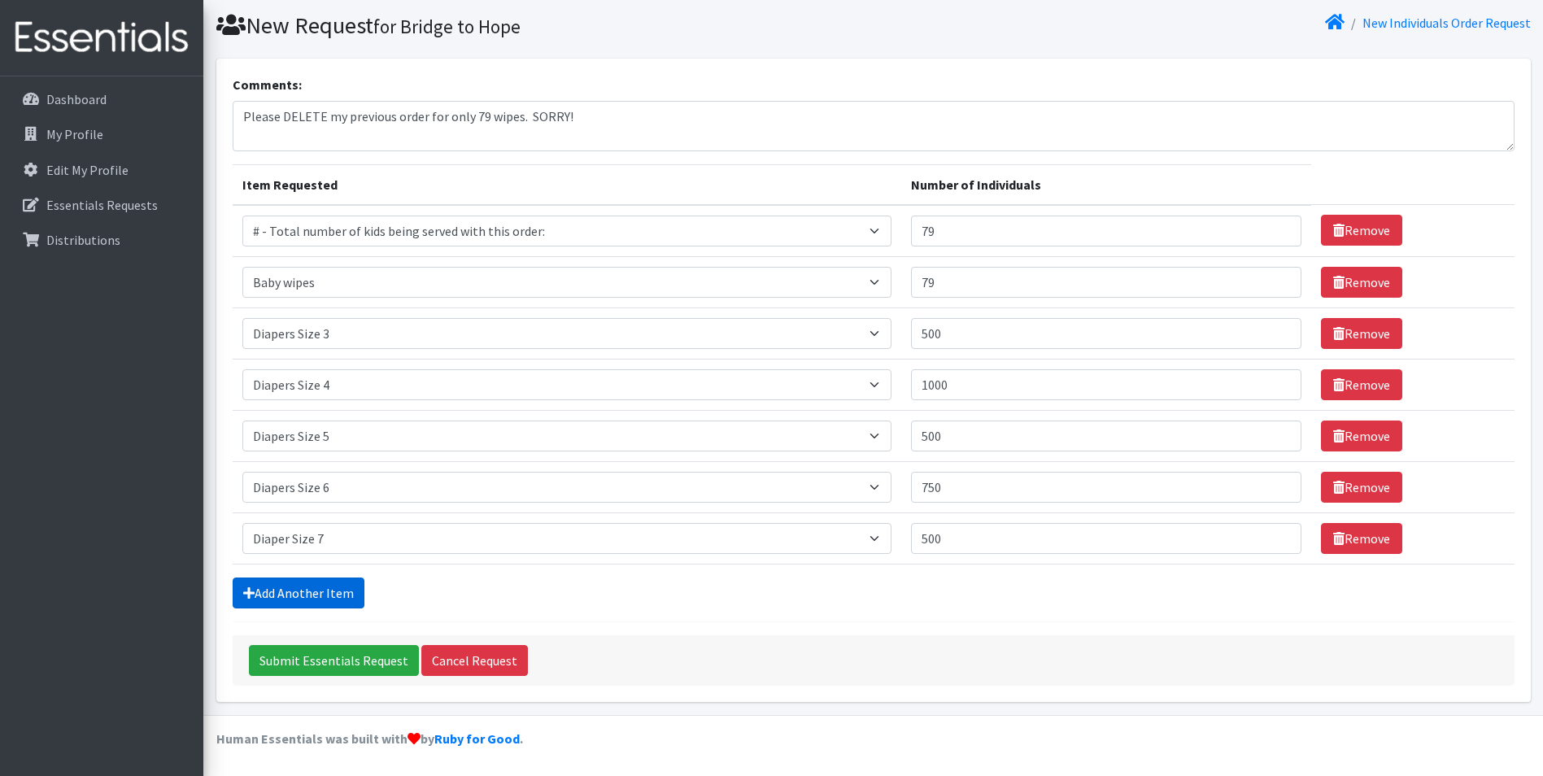
click at [347, 596] on link "Add Another Item" at bounding box center [299, 592] width 132 height 31
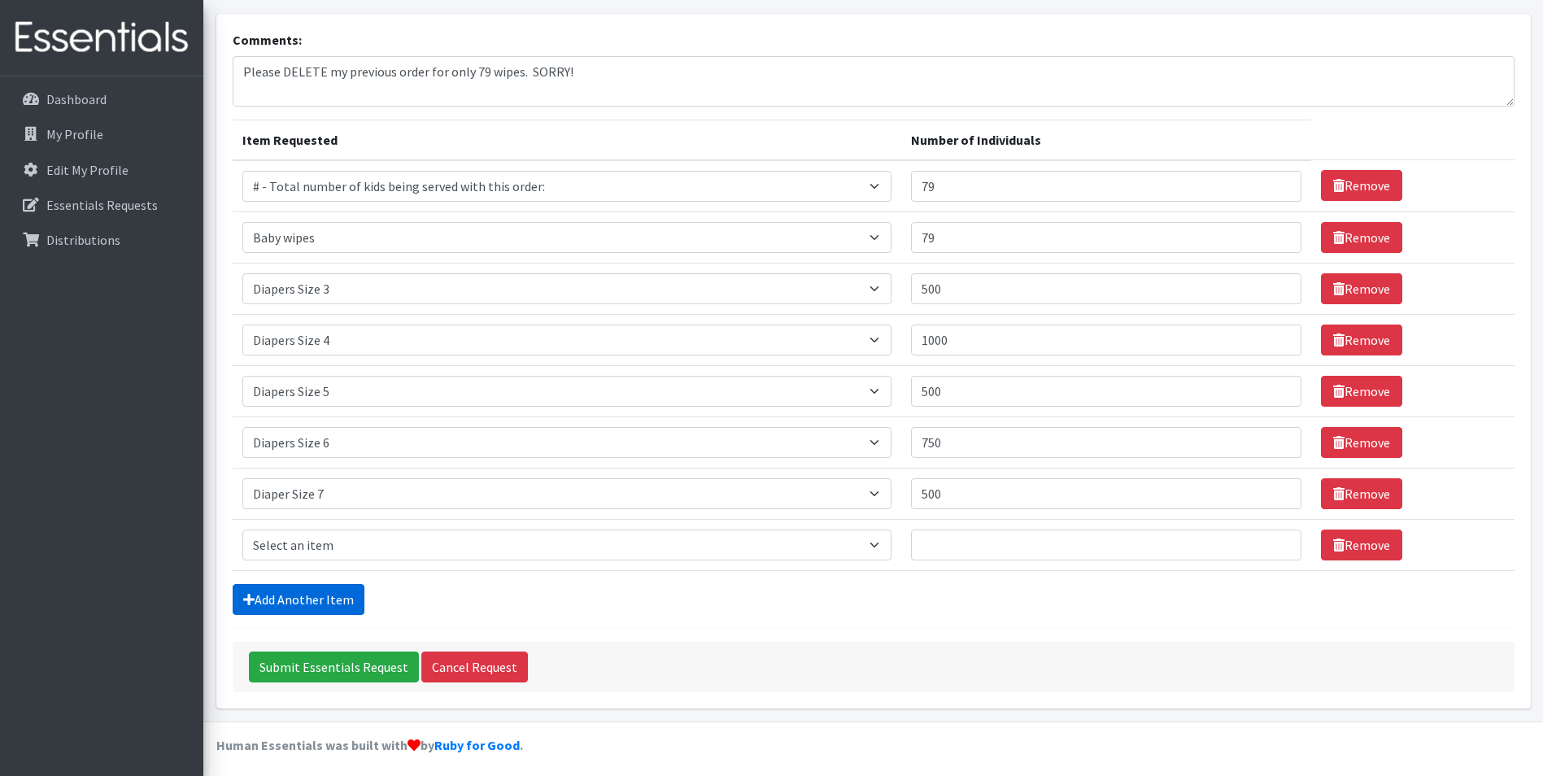
scroll to position [98, 0]
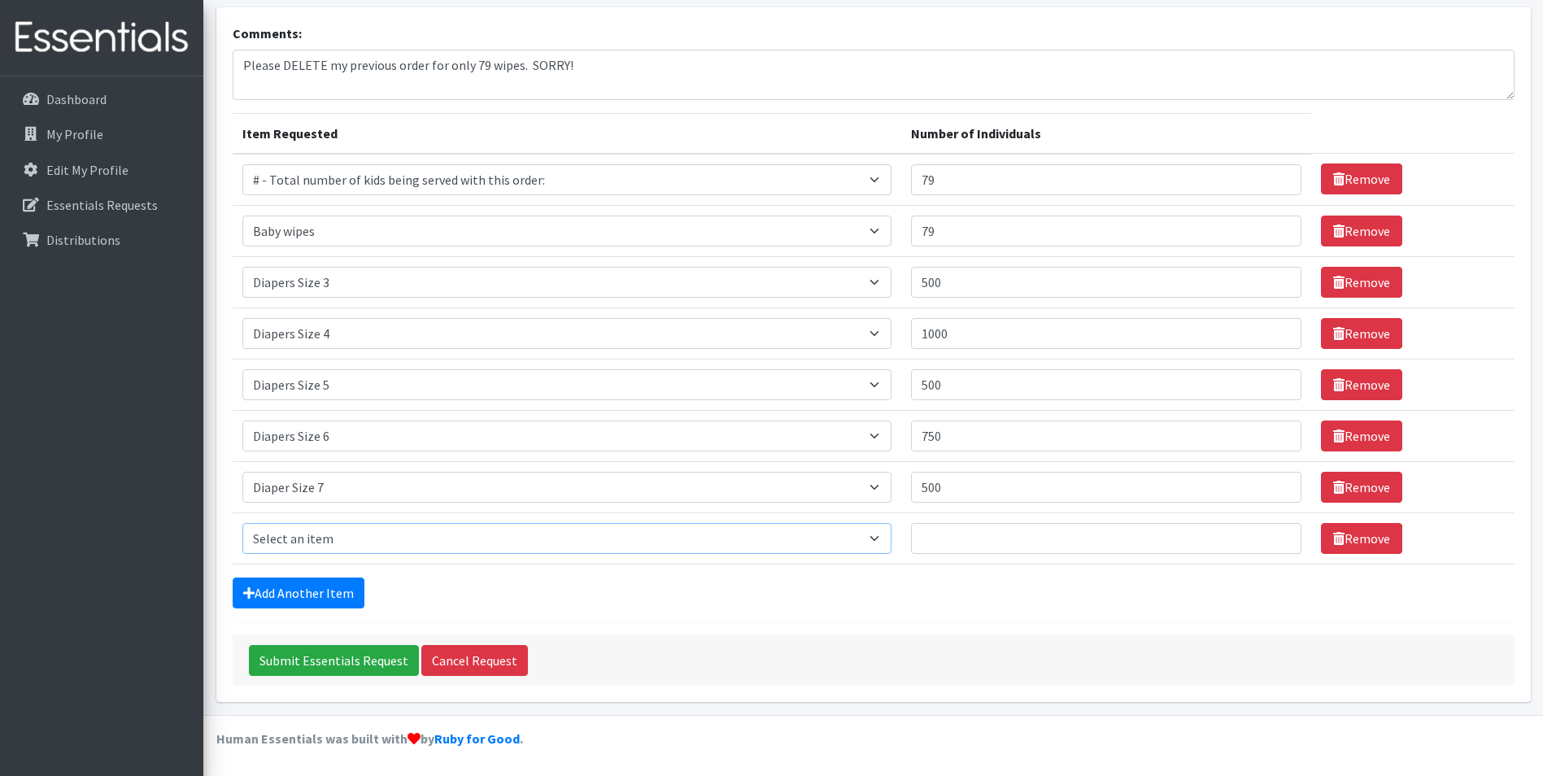
click at [367, 538] on select "Select an item # - Total number of kids being served with this order: Baby wipe…" at bounding box center [566, 538] width 649 height 31
select select "2679"
click at [242, 523] on select "Select an item # - Total number of kids being served with this order: Baby wipe…" at bounding box center [566, 538] width 649 height 31
click at [948, 537] on input "Number of Individuals" at bounding box center [1106, 538] width 391 height 31
type input "750"
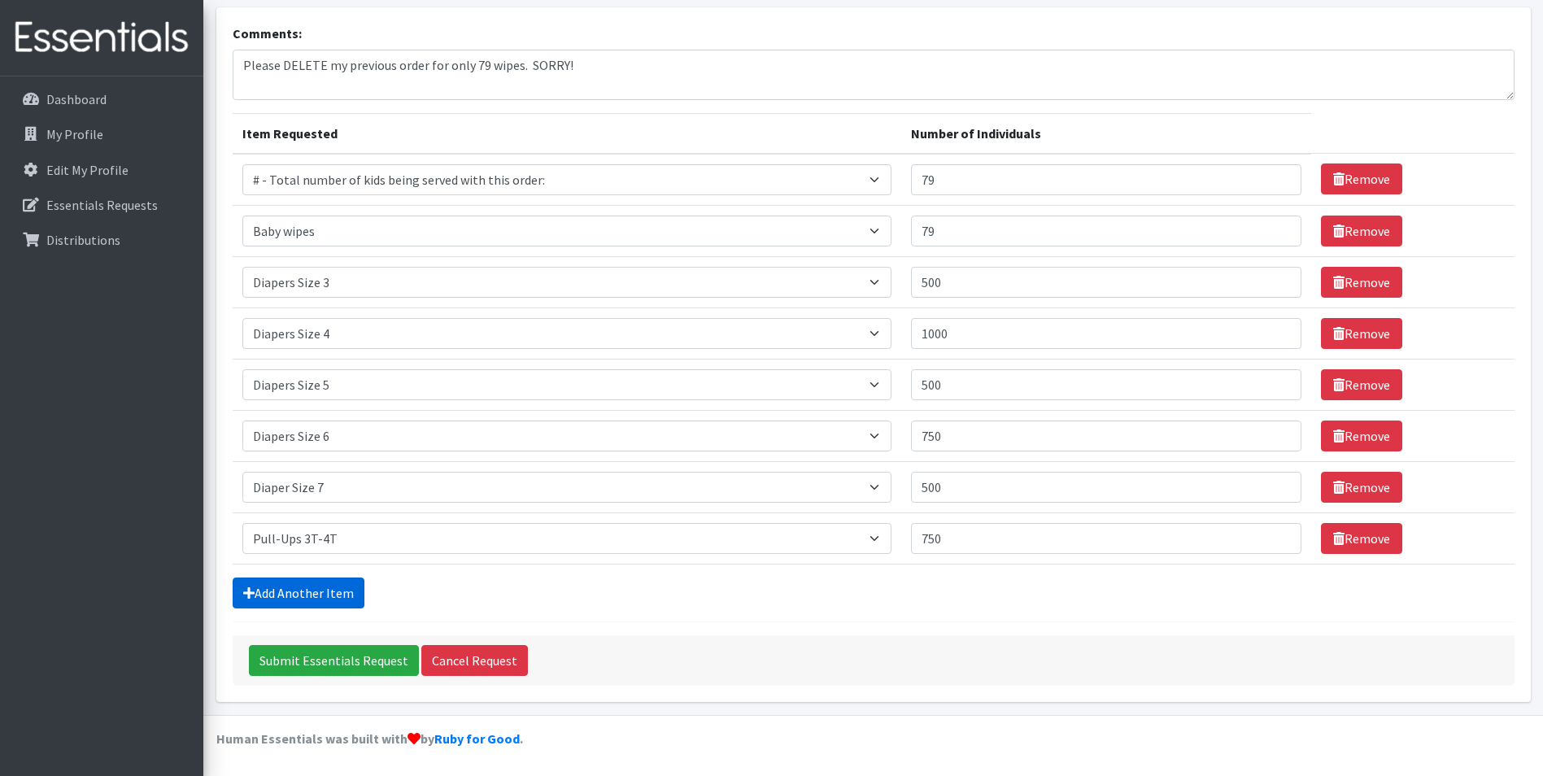
click at [288, 595] on link "Add Another Item" at bounding box center [299, 592] width 132 height 31
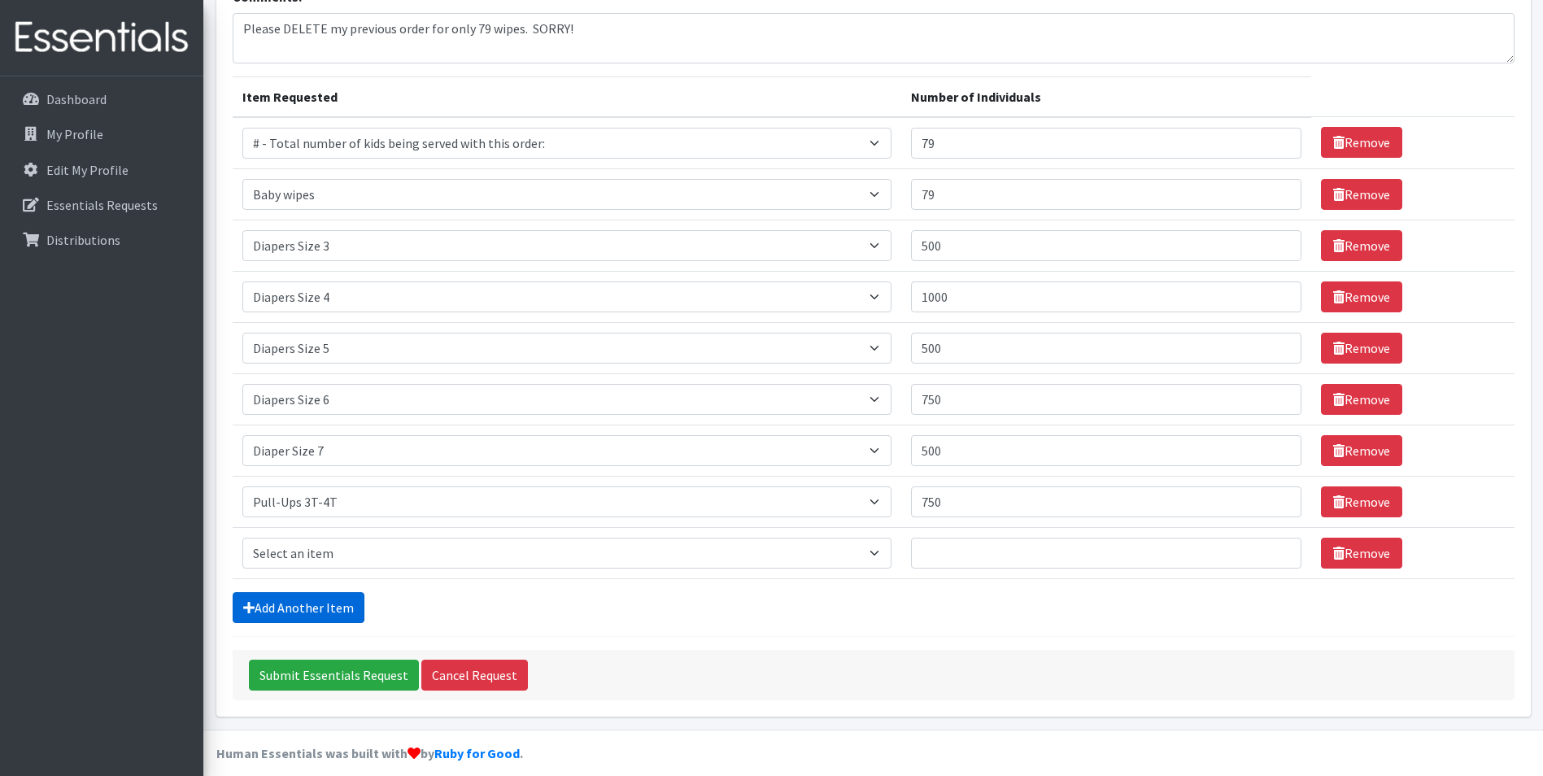
scroll to position [150, 0]
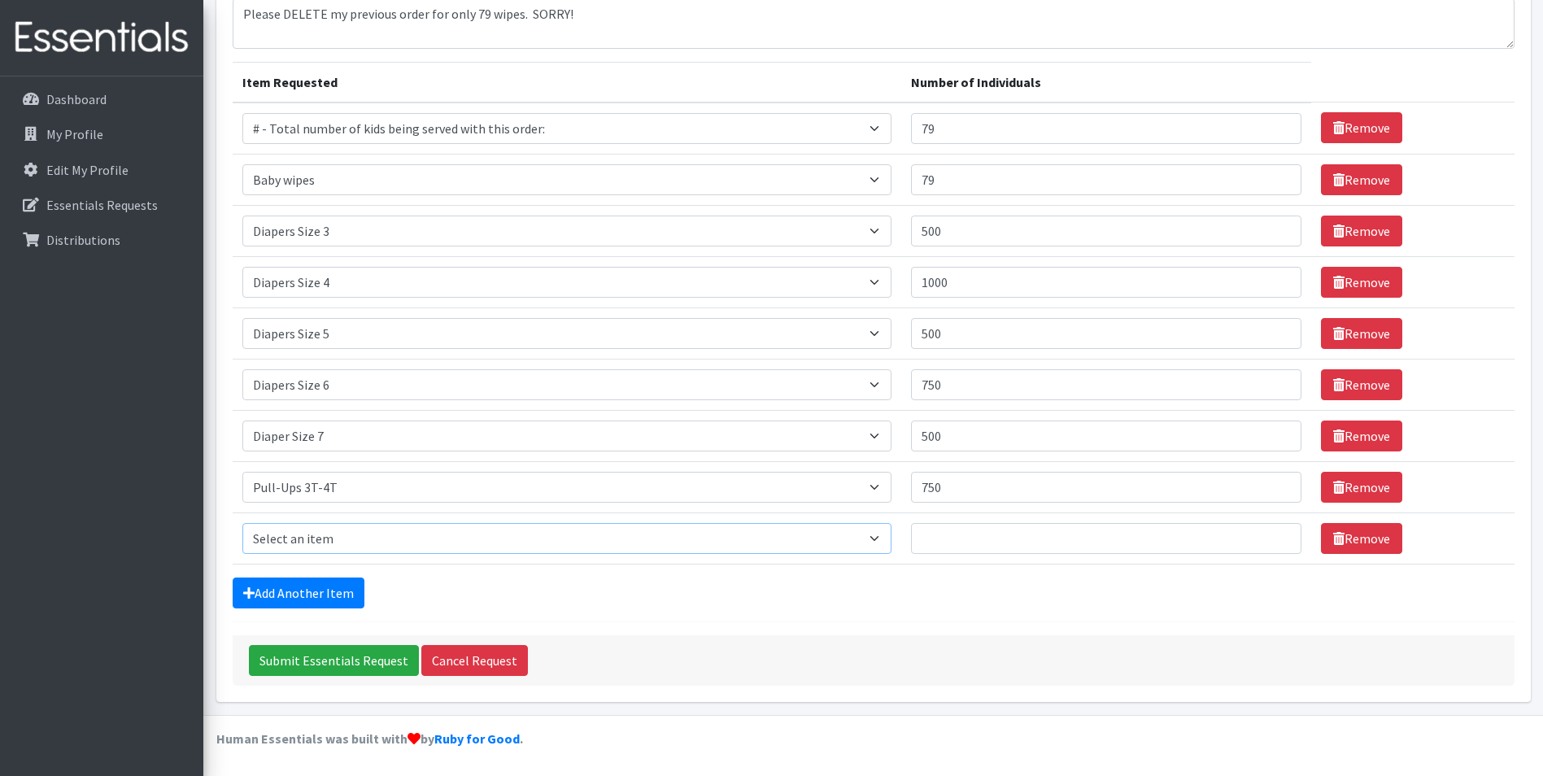
click at [556, 533] on select "Select an item # - Total number of kids being served with this order: Baby wipe…" at bounding box center [566, 538] width 649 height 31
select select "2680"
click at [242, 523] on select "Select an item # - Total number of kids being served with this order: Baby wipe…" at bounding box center [566, 538] width 649 height 31
click at [1012, 542] on input "Number of Individuals" at bounding box center [1106, 538] width 391 height 31
type input "500"
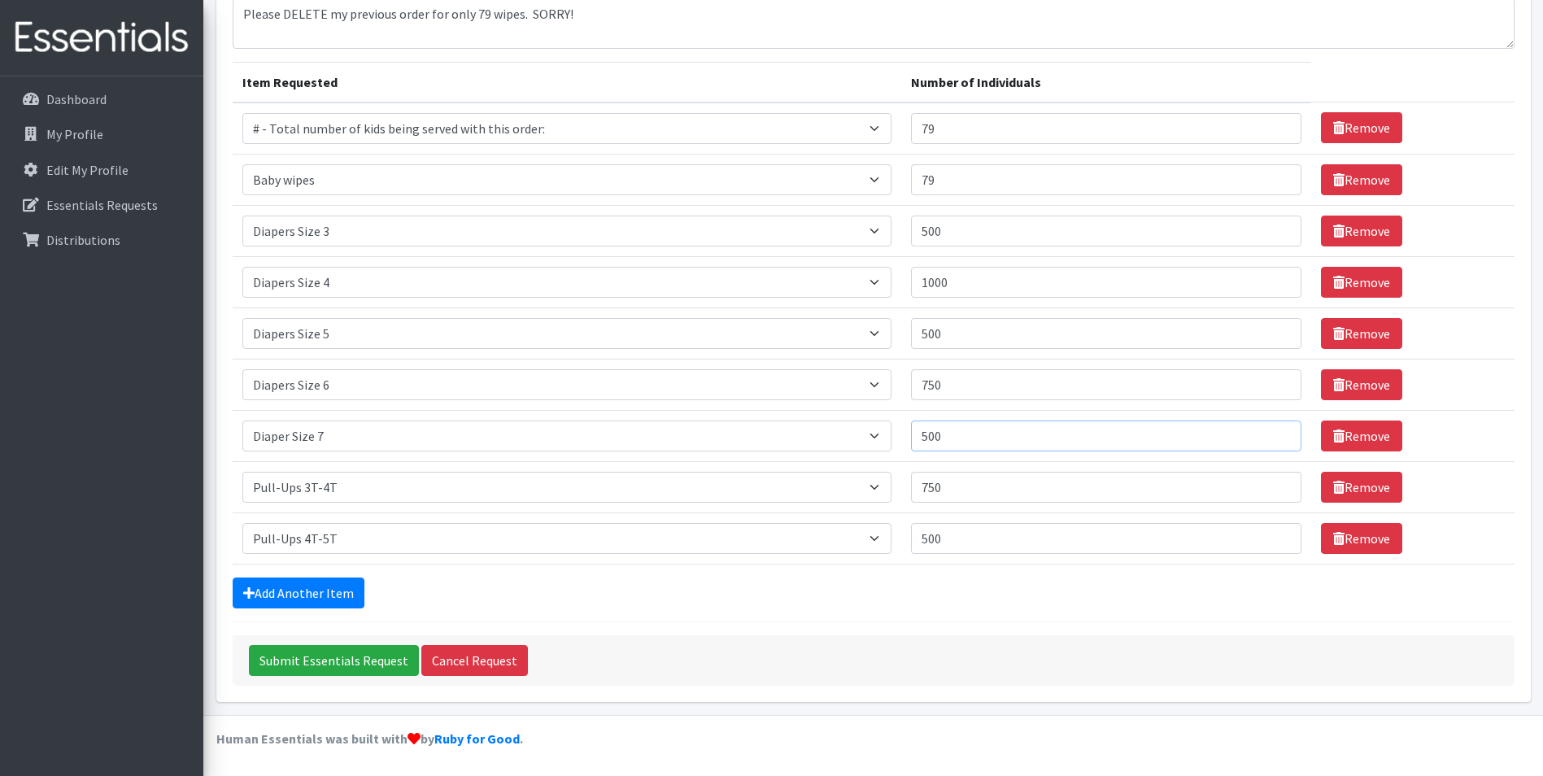
drag, startPoint x: 963, startPoint y: 434, endPoint x: 913, endPoint y: 432, distance: 50.5
click at [913, 432] on tr "Item Requested Select an item # - Total number of kids being served with this o…" at bounding box center [874, 435] width 1282 height 51
type input "250"
drag, startPoint x: 991, startPoint y: 538, endPoint x: 907, endPoint y: 533, distance: 84.8
click at [907, 533] on tr "Item Requested Select an item # - Total number of kids being served with this o…" at bounding box center [874, 537] width 1282 height 51
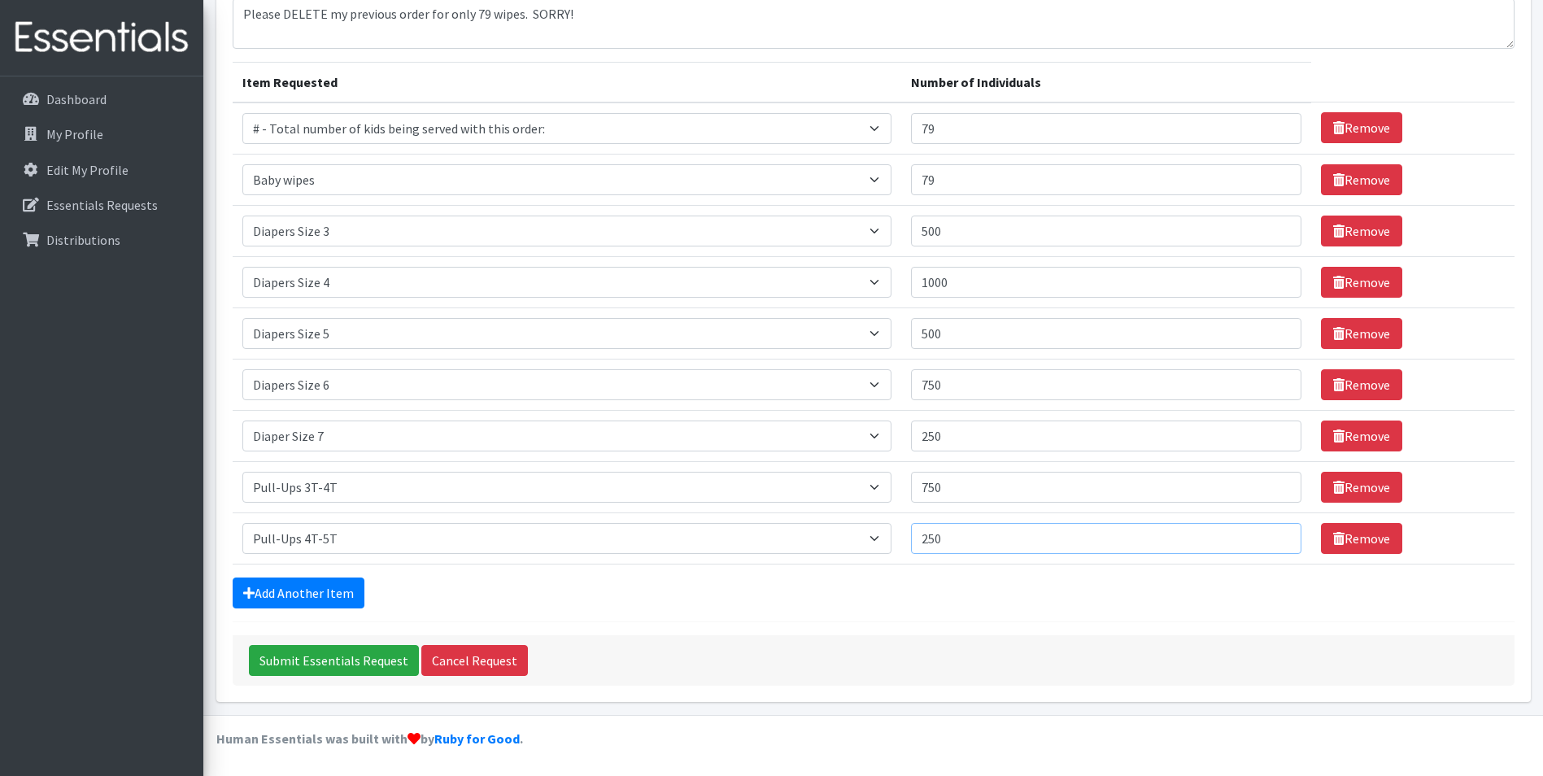
type input "250"
click at [312, 584] on link "Add Another Item" at bounding box center [299, 592] width 132 height 31
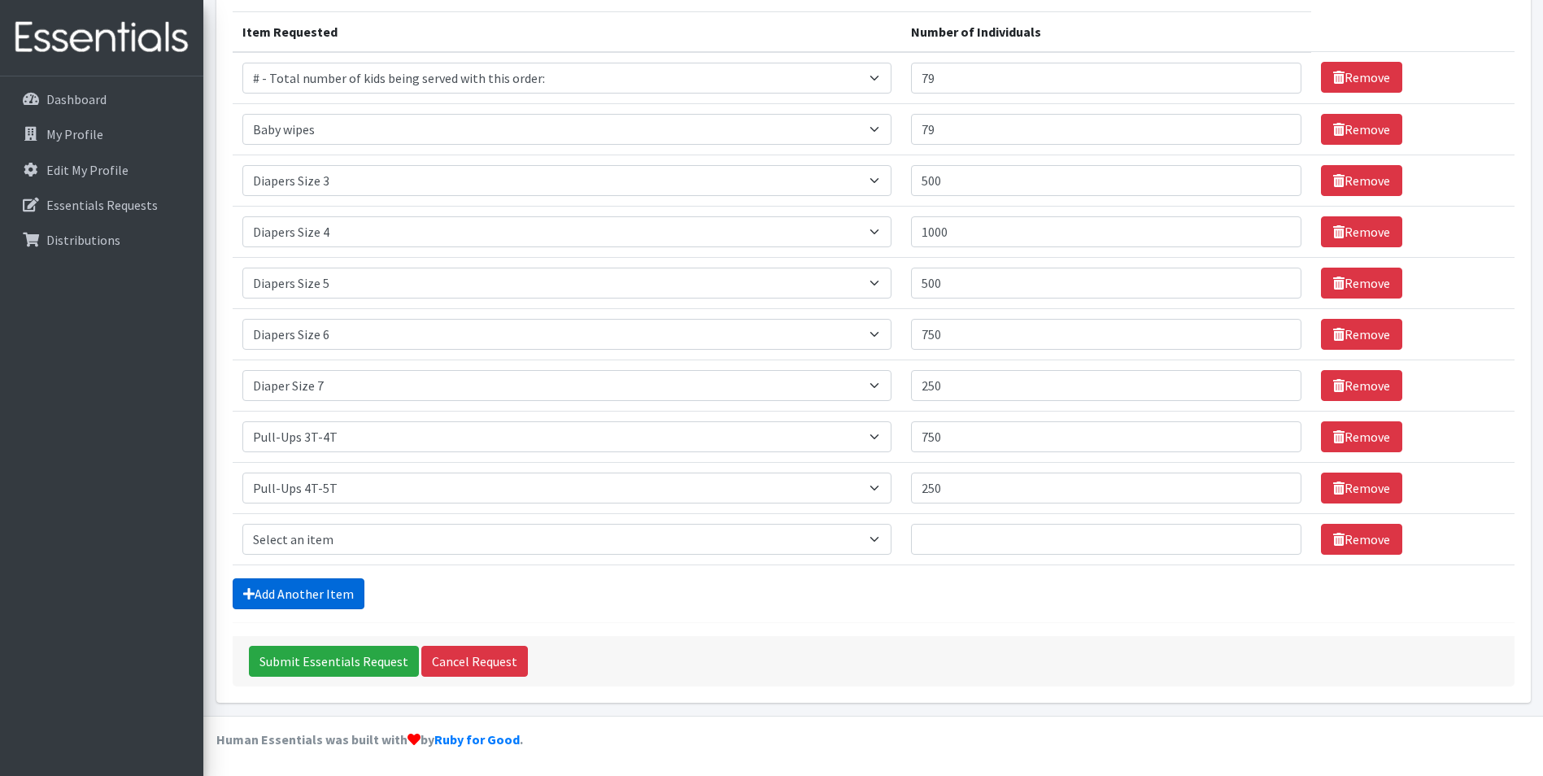
scroll to position [201, 0]
click at [368, 537] on select "Select an item # - Total number of kids being served with this order: Baby wipe…" at bounding box center [566, 538] width 649 height 31
click at [628, 618] on form "Comments: Please DELETE my previous order for only 79 wipes. SORRY! Item Reques…" at bounding box center [874, 303] width 1282 height 765
click at [1356, 535] on link "Remove" at bounding box center [1361, 538] width 81 height 31
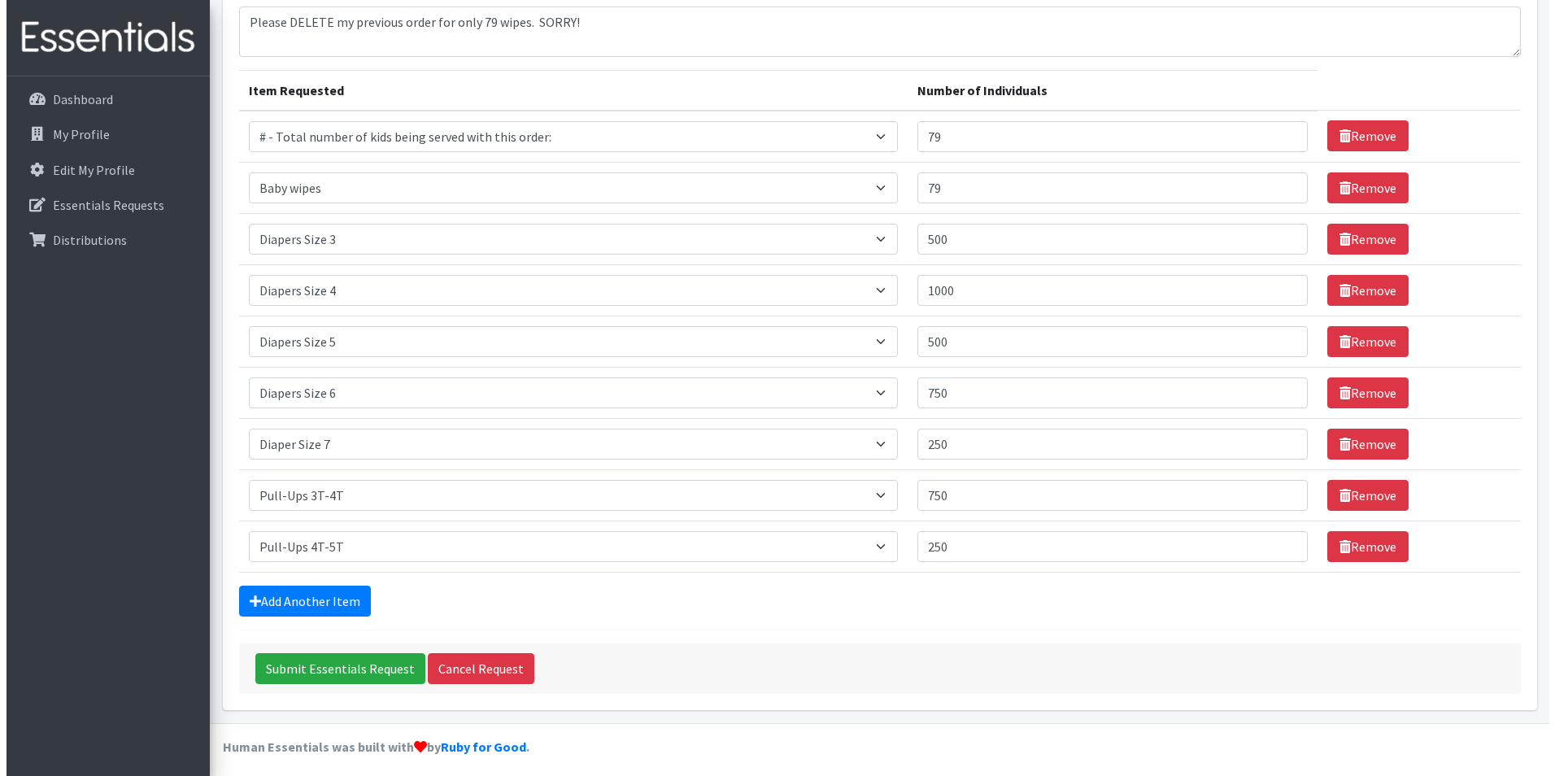
scroll to position [150, 0]
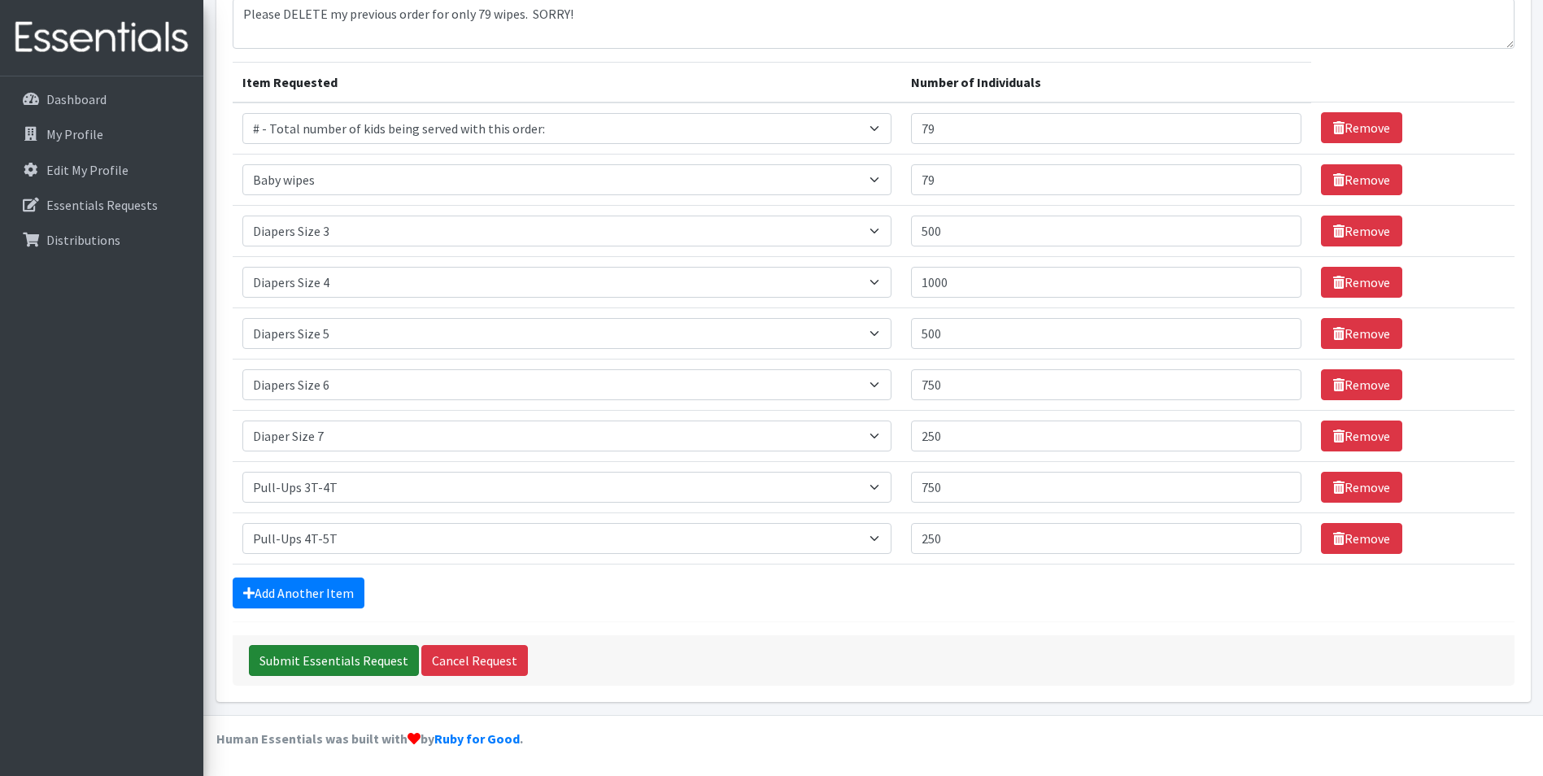
click at [346, 656] on input "Submit Essentials Request" at bounding box center [334, 660] width 170 height 31
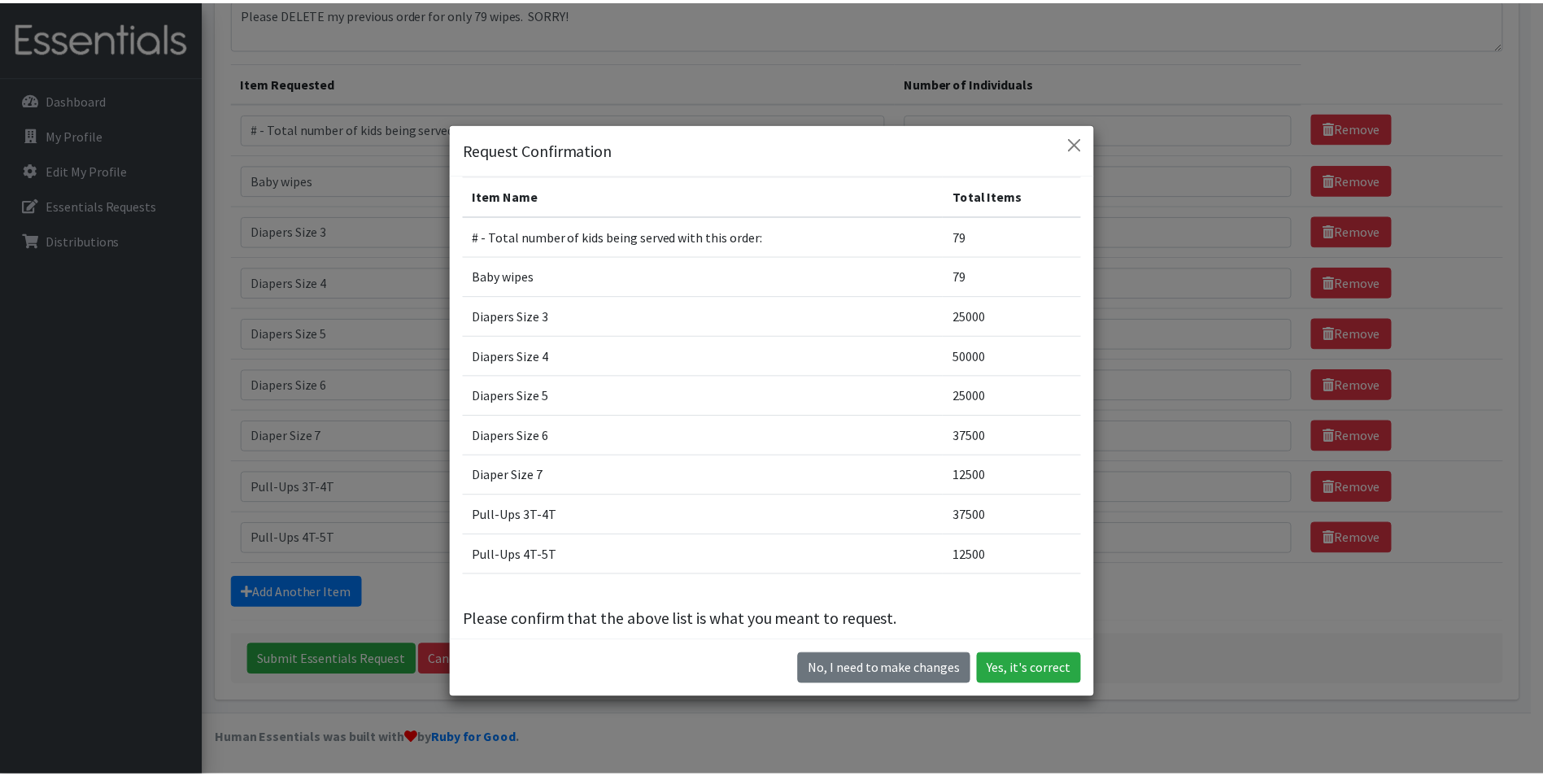
scroll to position [31, 0]
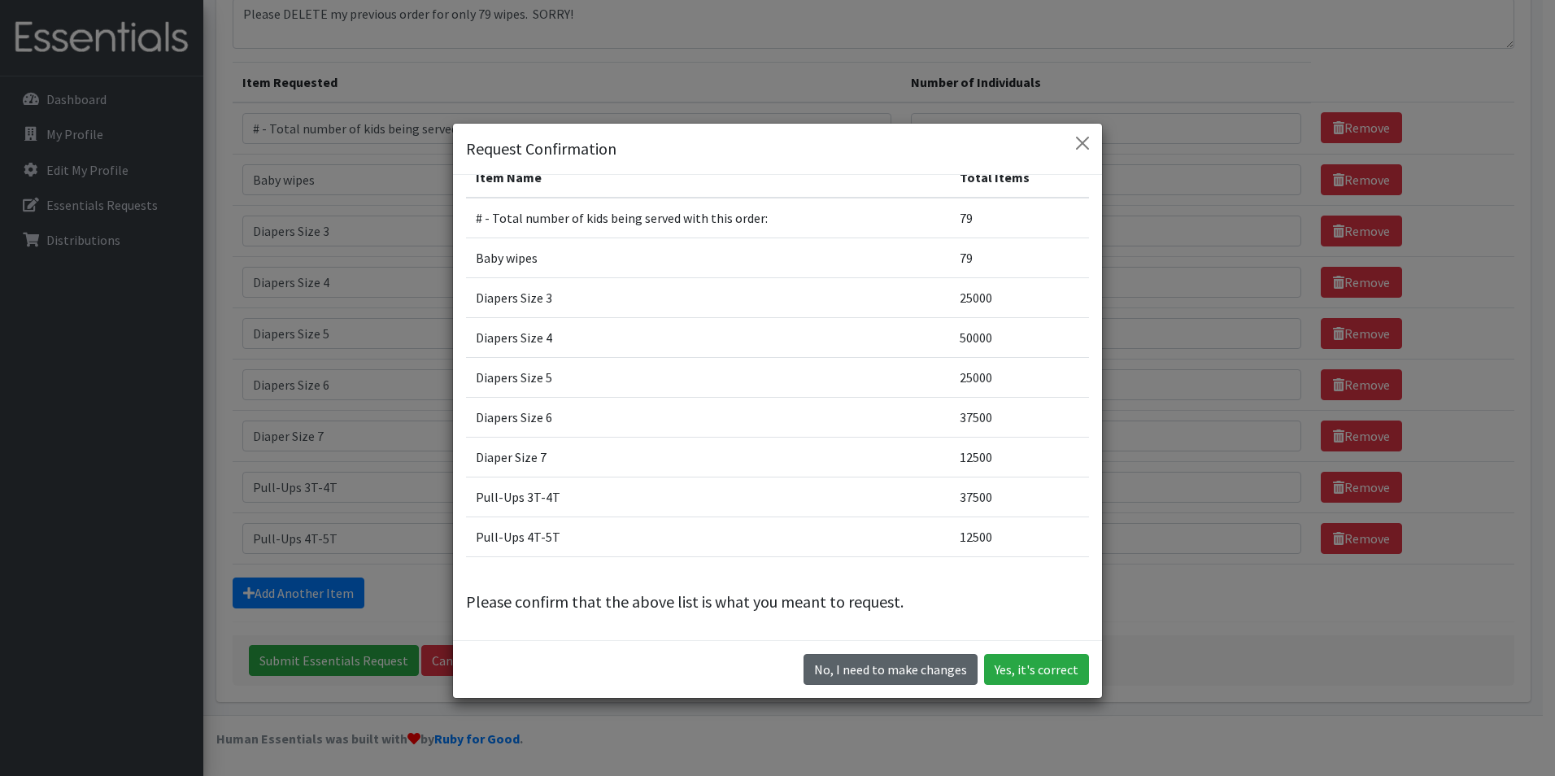
click at [937, 668] on button "No, I need to make changes" at bounding box center [891, 669] width 174 height 31
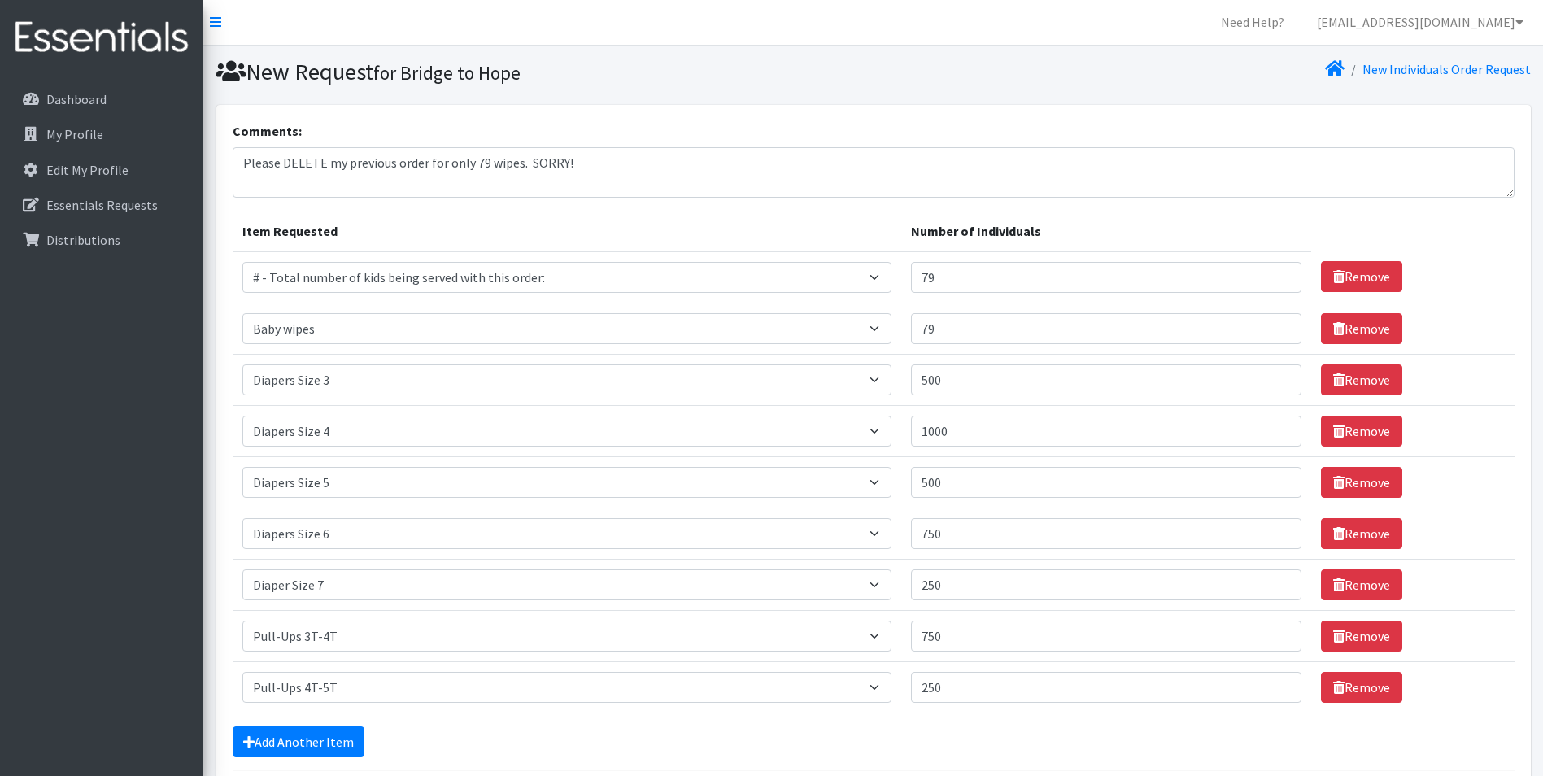
scroll to position [0, 0]
drag, startPoint x: 963, startPoint y: 381, endPoint x: 903, endPoint y: 378, distance: 60.3
click at [903, 378] on tr "Item Requested Select an item # - Total number of kids being served with this o…" at bounding box center [874, 380] width 1282 height 51
type input "20"
drag, startPoint x: 987, startPoint y: 446, endPoint x: 891, endPoint y: 437, distance: 95.6
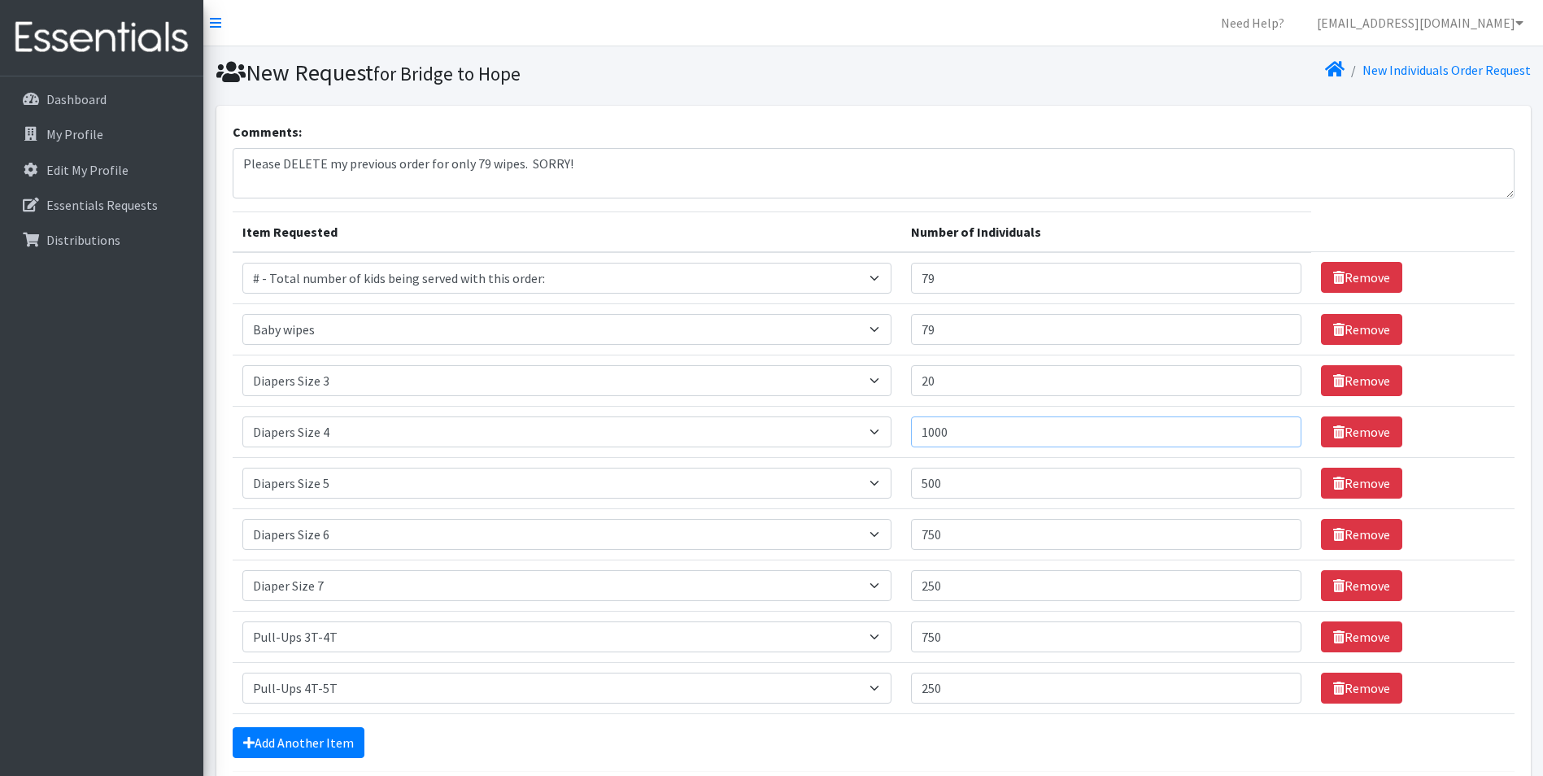
click at [891, 437] on tr "Item Requested Select an item # - Total number of kids being served with this o…" at bounding box center [874, 431] width 1282 height 51
type input "20"
drag, startPoint x: 993, startPoint y: 483, endPoint x: 923, endPoint y: 479, distance: 70.1
click at [923, 479] on input "500" at bounding box center [1106, 483] width 391 height 31
drag, startPoint x: 959, startPoint y: 434, endPoint x: 918, endPoint y: 431, distance: 40.7
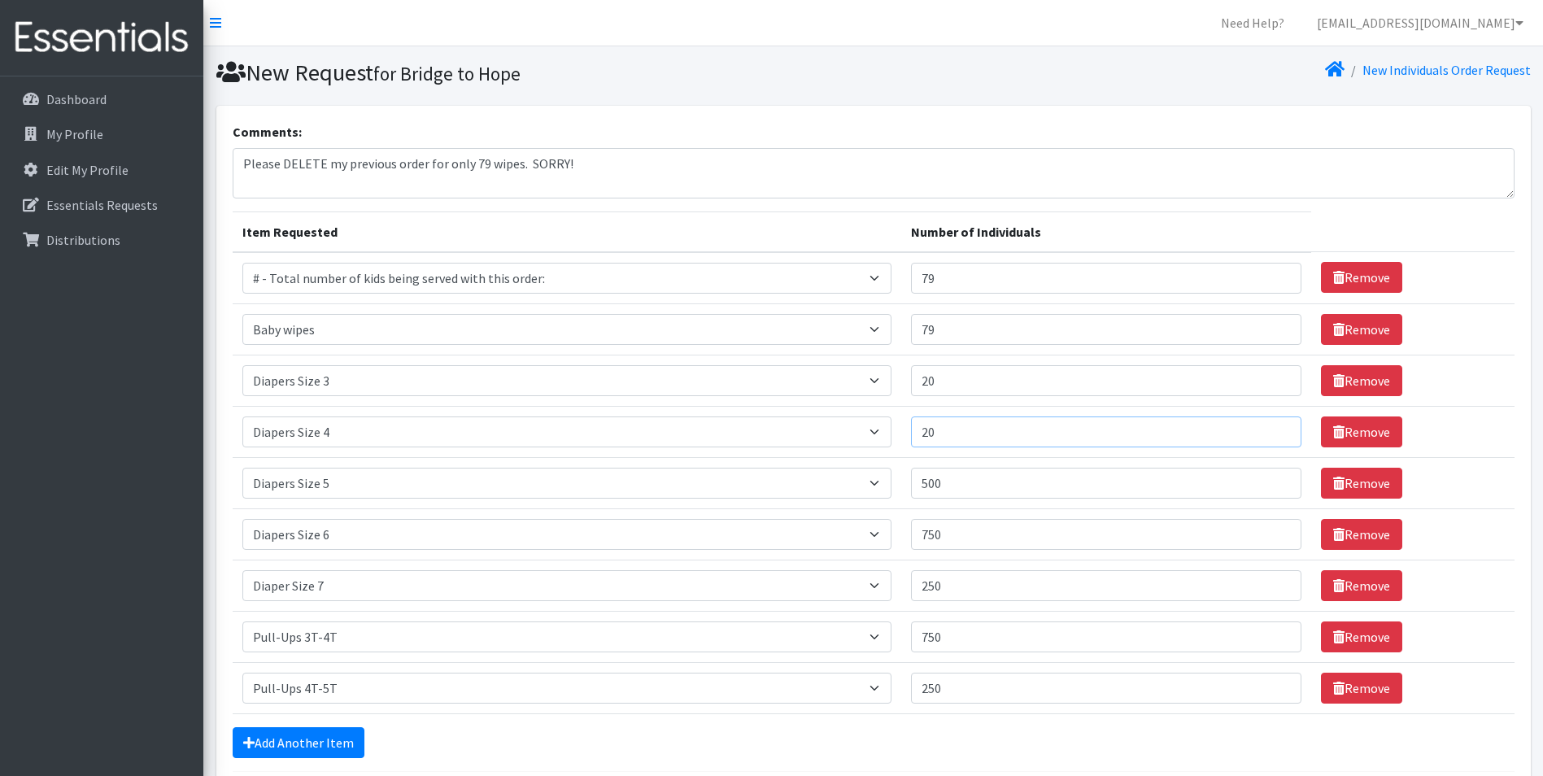
click at [918, 431] on td "Number of Individuals 20" at bounding box center [1106, 431] width 411 height 51
click at [1007, 486] on input "500" at bounding box center [1106, 483] width 391 height 31
drag, startPoint x: 1007, startPoint y: 486, endPoint x: 880, endPoint y: 481, distance: 127.0
click at [880, 481] on tr "Item Requested Select an item # - Total number of kids being served with this o…" at bounding box center [874, 482] width 1282 height 51
type input "10"
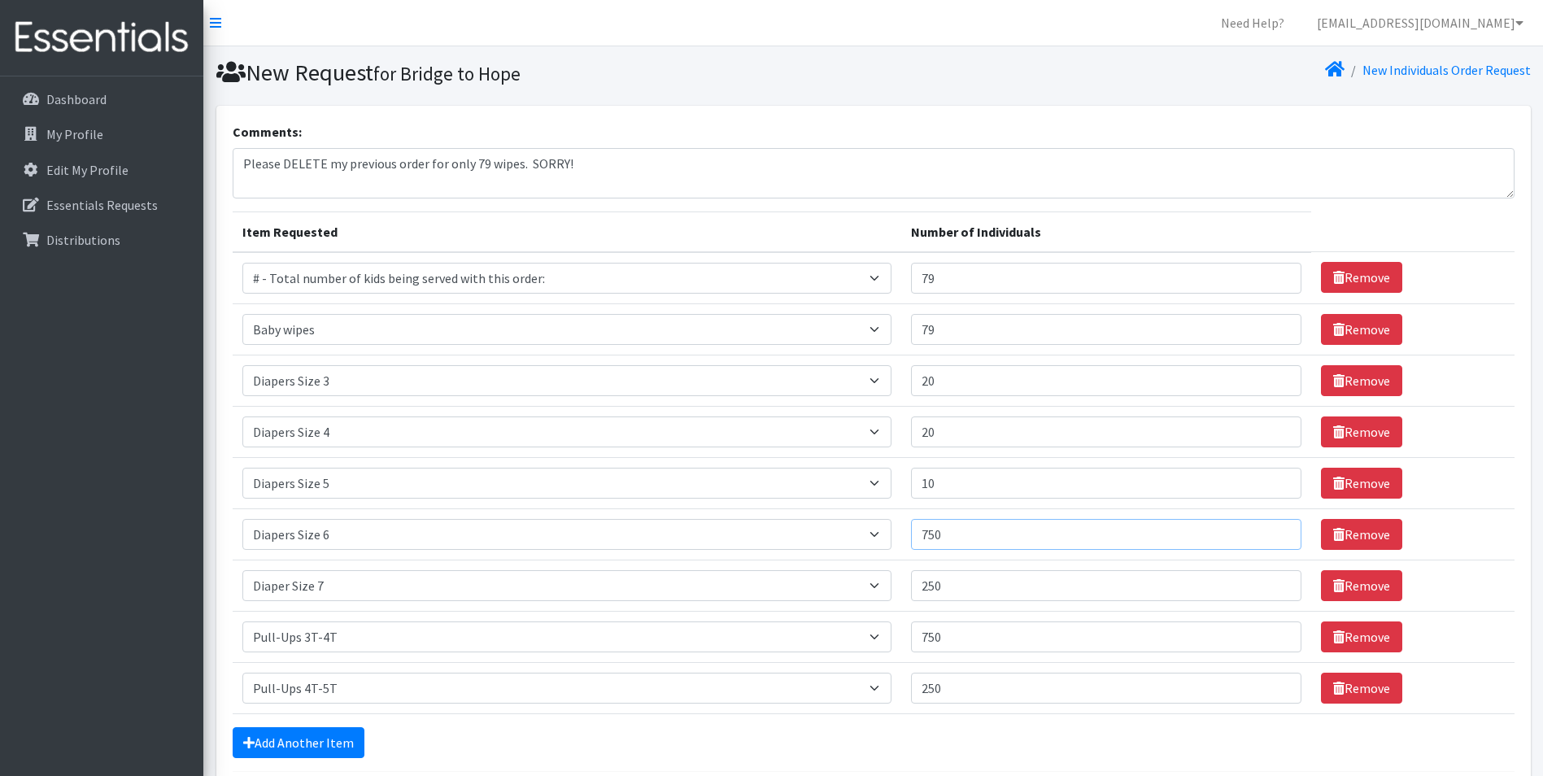
drag, startPoint x: 961, startPoint y: 538, endPoint x: 904, endPoint y: 538, distance: 56.9
click at [904, 538] on tr "Item Requested Select an item # - Total number of kids being served with this o…" at bounding box center [874, 533] width 1282 height 51
type input "15"
drag, startPoint x: 934, startPoint y: 585, endPoint x: 915, endPoint y: 585, distance: 18.7
click at [915, 585] on td "Number of Individuals 250" at bounding box center [1106, 585] width 411 height 51
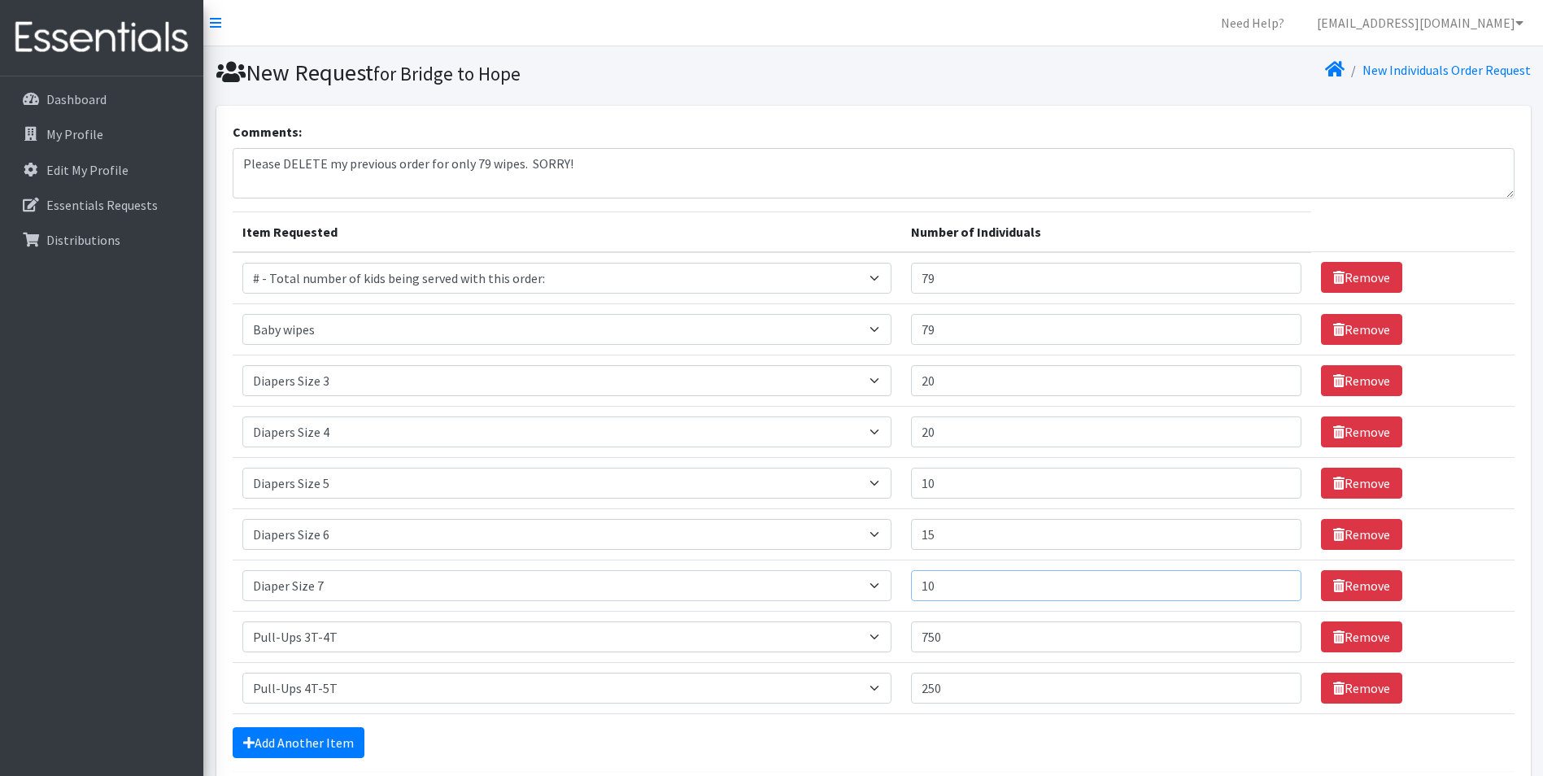
type input "1"
type input "5"
drag, startPoint x: 982, startPoint y: 640, endPoint x: 894, endPoint y: 638, distance: 87.9
click at [894, 638] on tr "Item Requested Select an item # - Total number of kids being served with this o…" at bounding box center [874, 636] width 1282 height 51
type input "5"
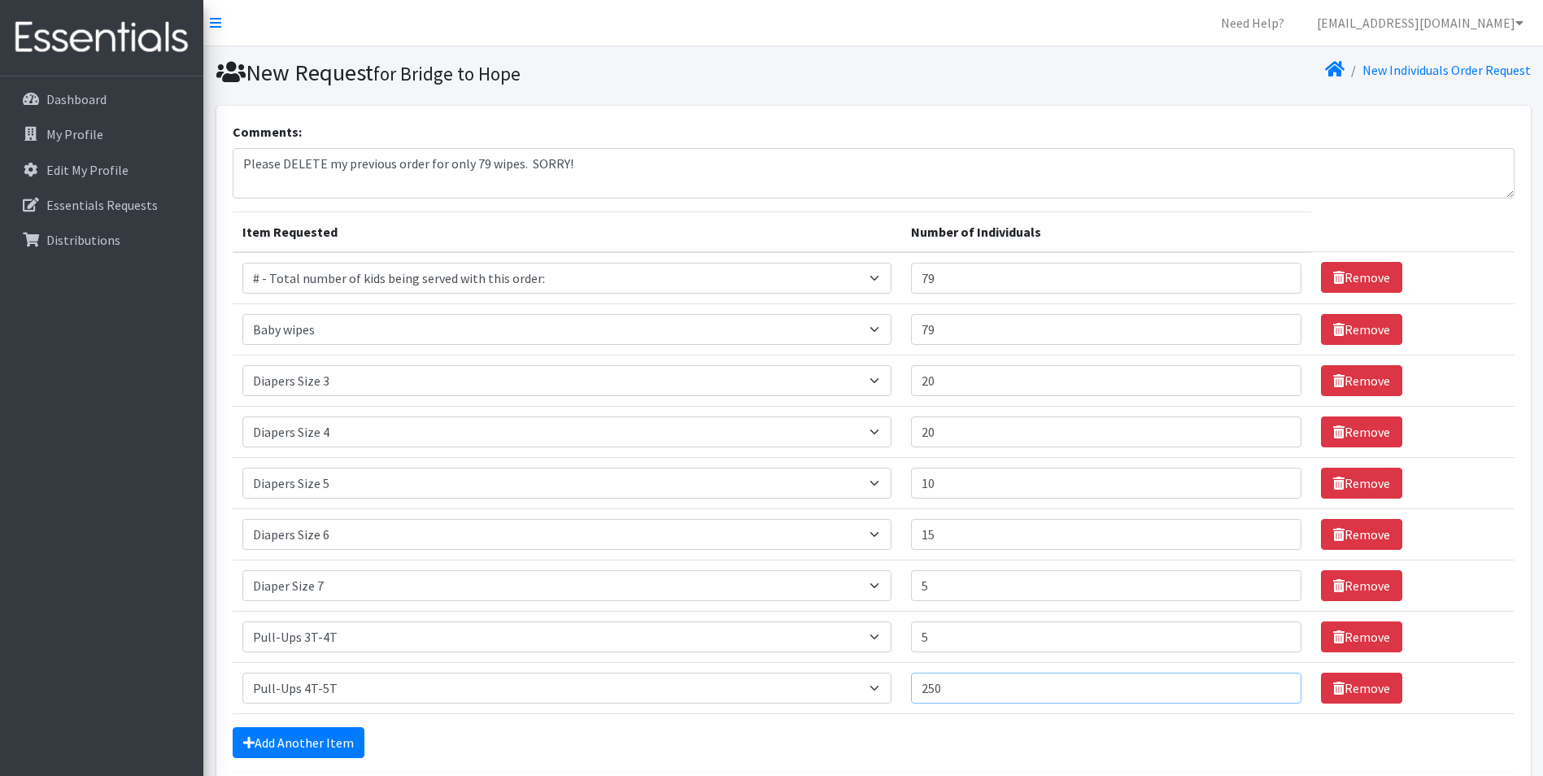
drag, startPoint x: 1001, startPoint y: 689, endPoint x: 875, endPoint y: 686, distance: 126.1
click at [875, 686] on tr "Item Requested Select an item # - Total number of kids being served with this o…" at bounding box center [874, 687] width 1282 height 51
type input "5"
drag, startPoint x: 965, startPoint y: 587, endPoint x: 919, endPoint y: 586, distance: 46.4
click at [919, 586] on td "Number of Individuals 5" at bounding box center [1106, 585] width 411 height 51
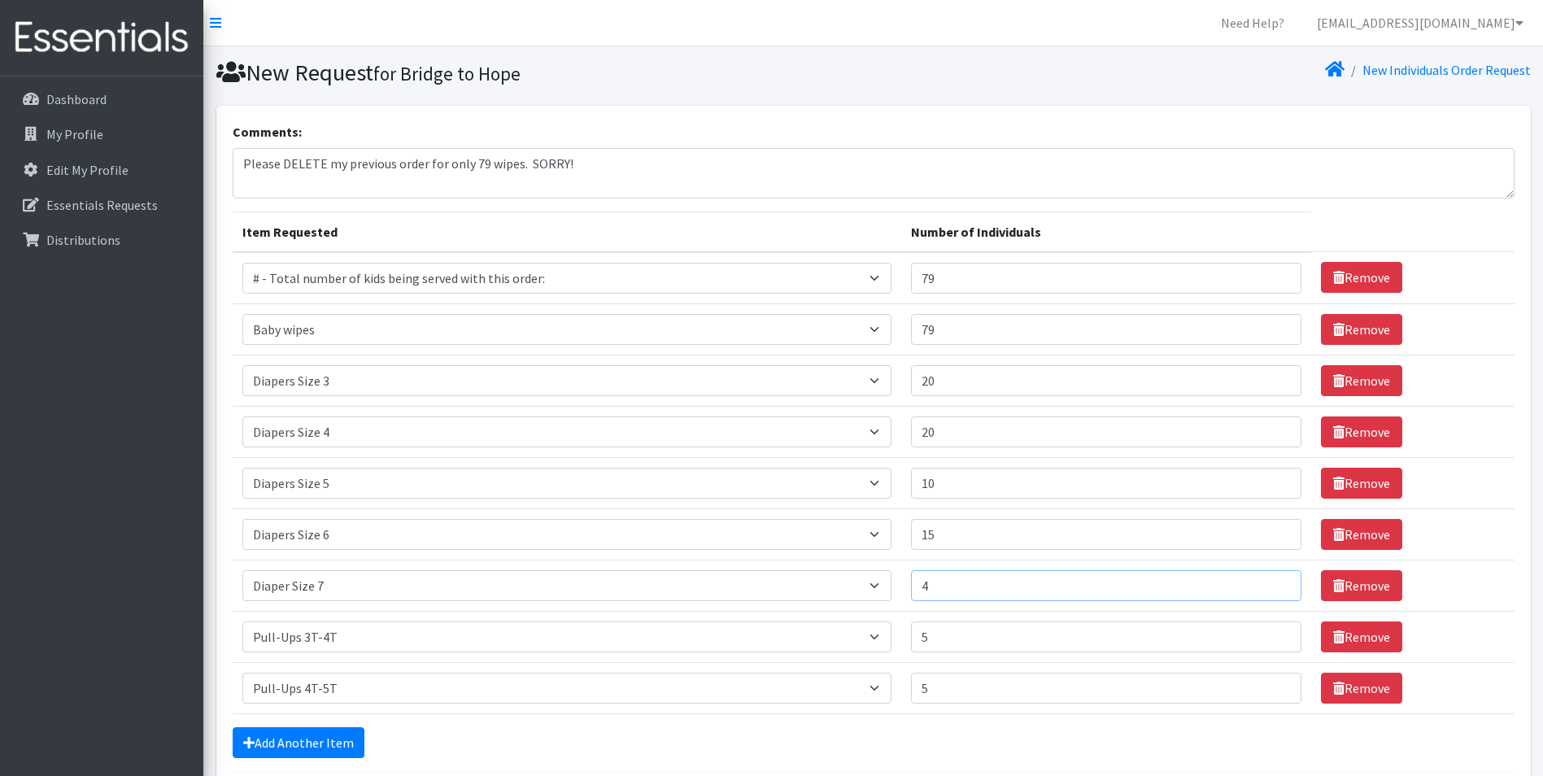
type input "4"
click at [1113, 735] on div "Add Another Item" at bounding box center [874, 742] width 1282 height 31
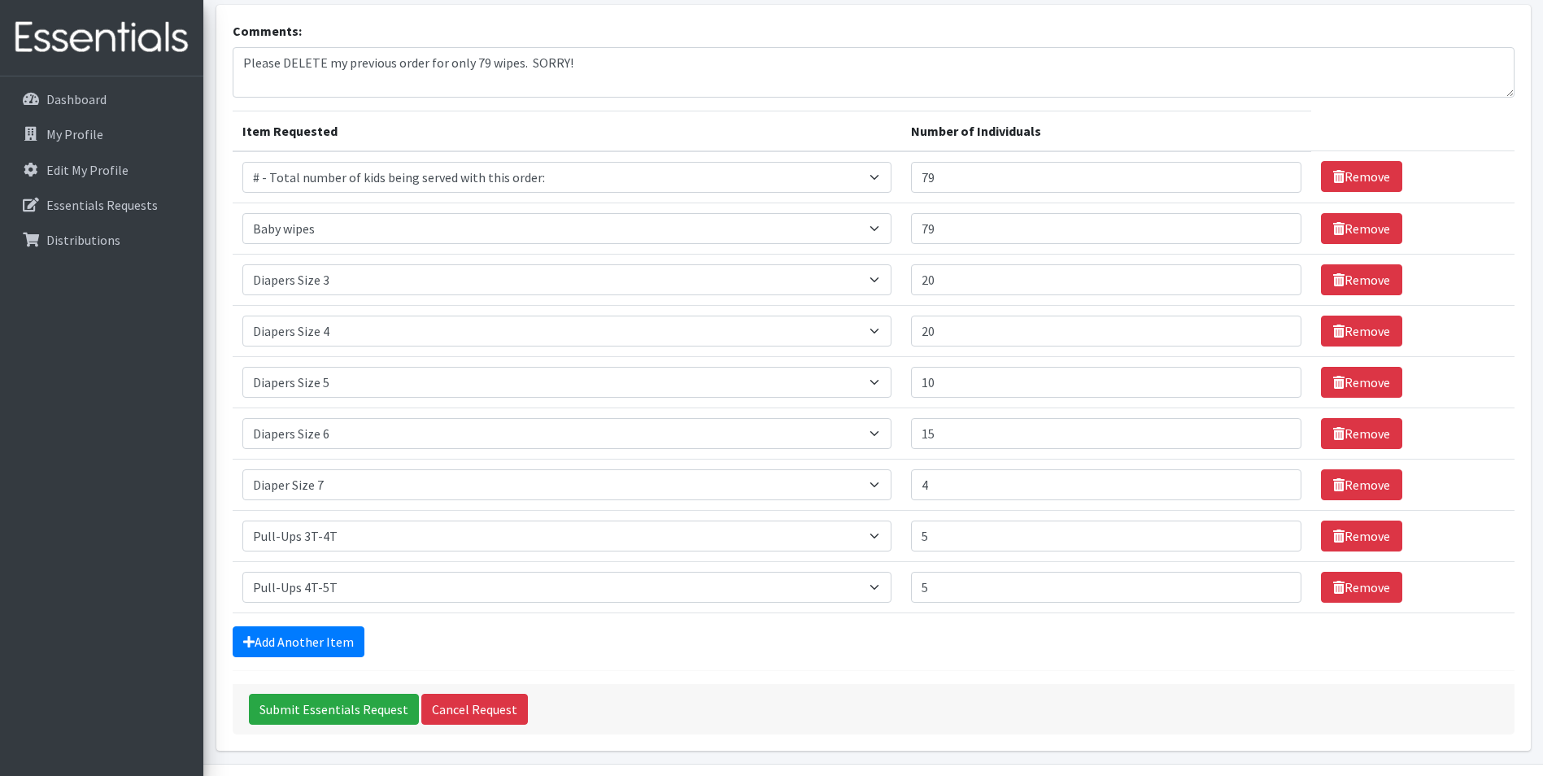
scroll to position [150, 0]
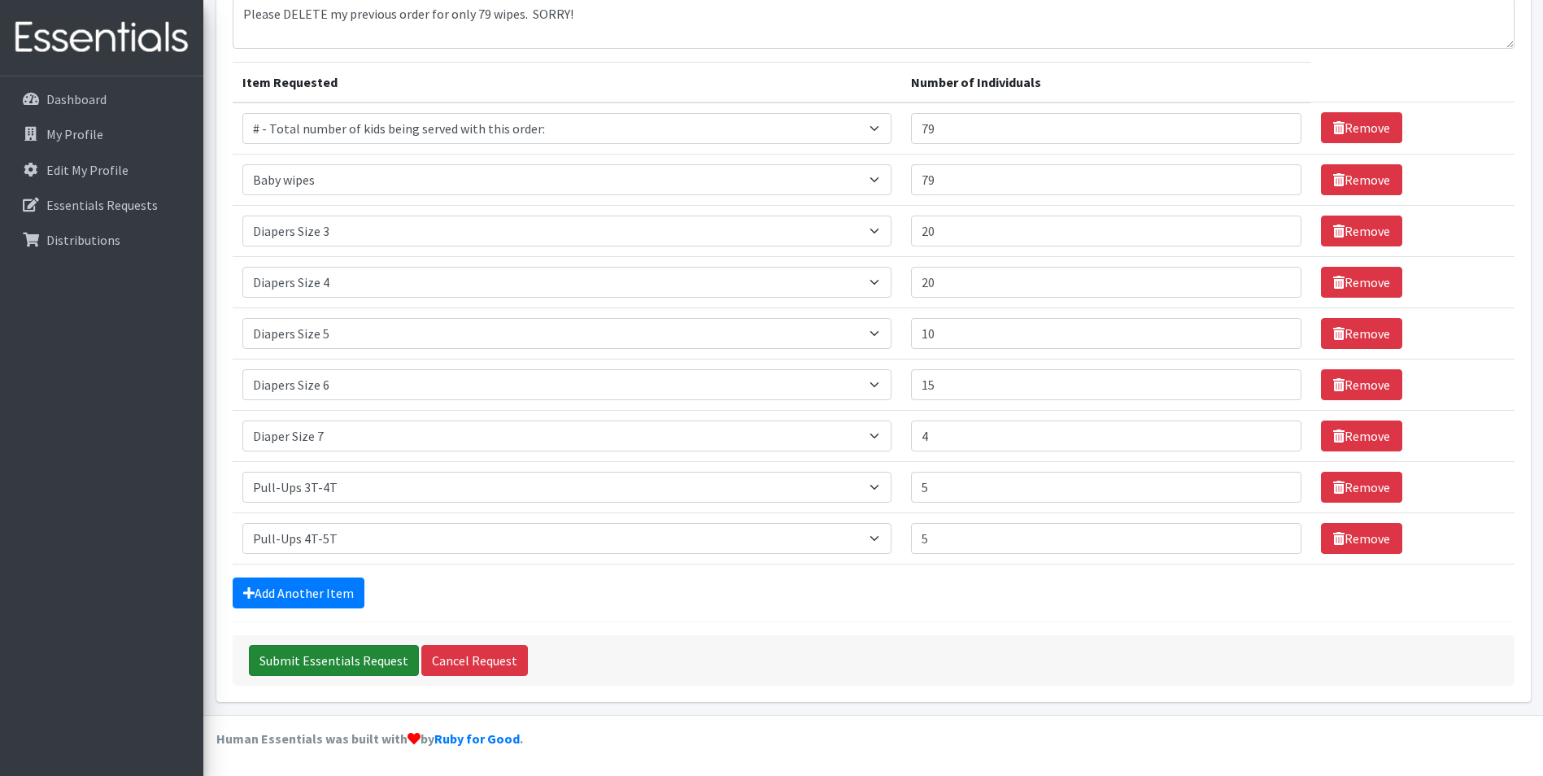
click at [336, 664] on input "Submit Essentials Request" at bounding box center [334, 660] width 170 height 31
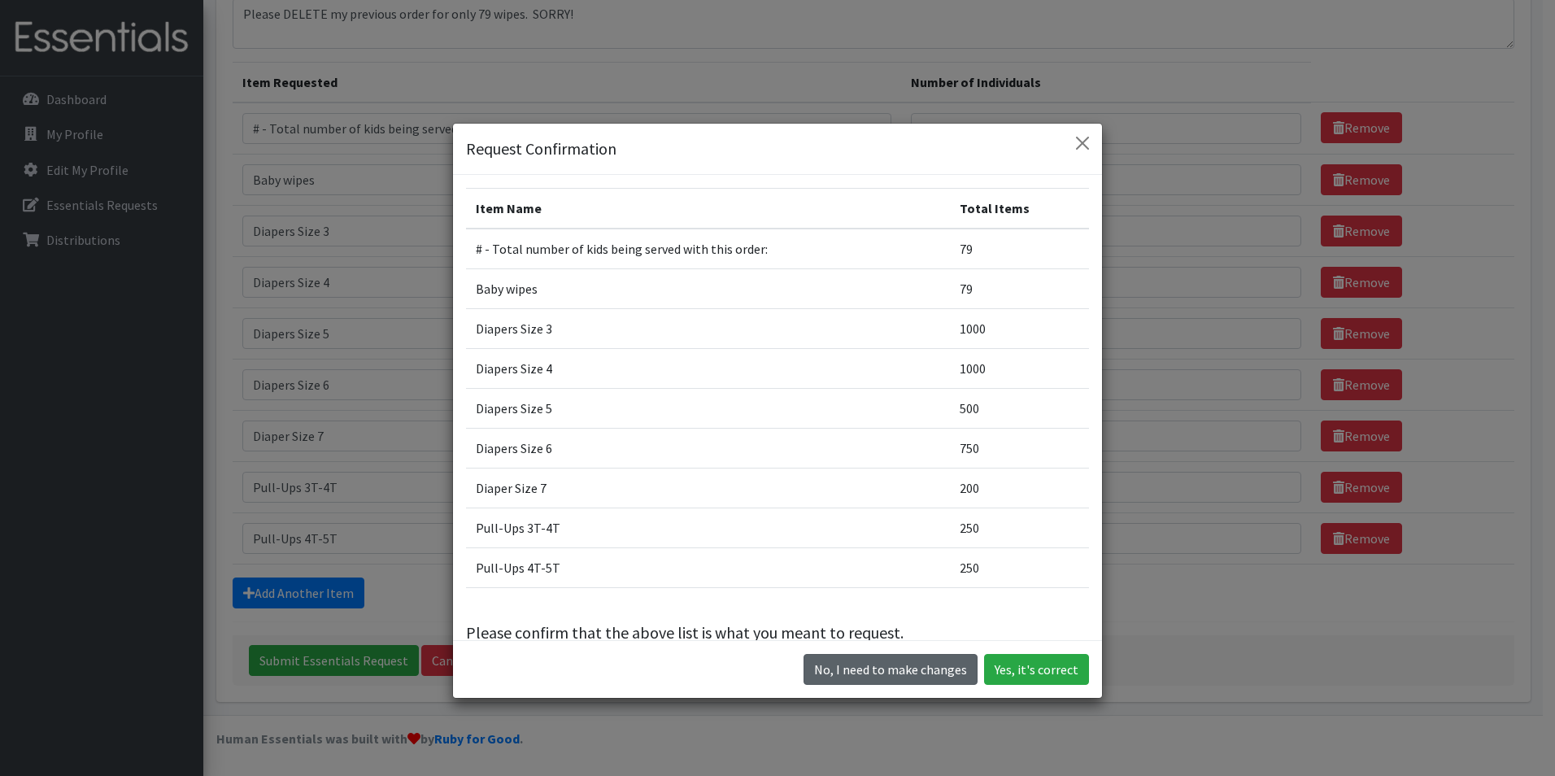
click at [910, 673] on button "No, I need to make changes" at bounding box center [891, 669] width 174 height 31
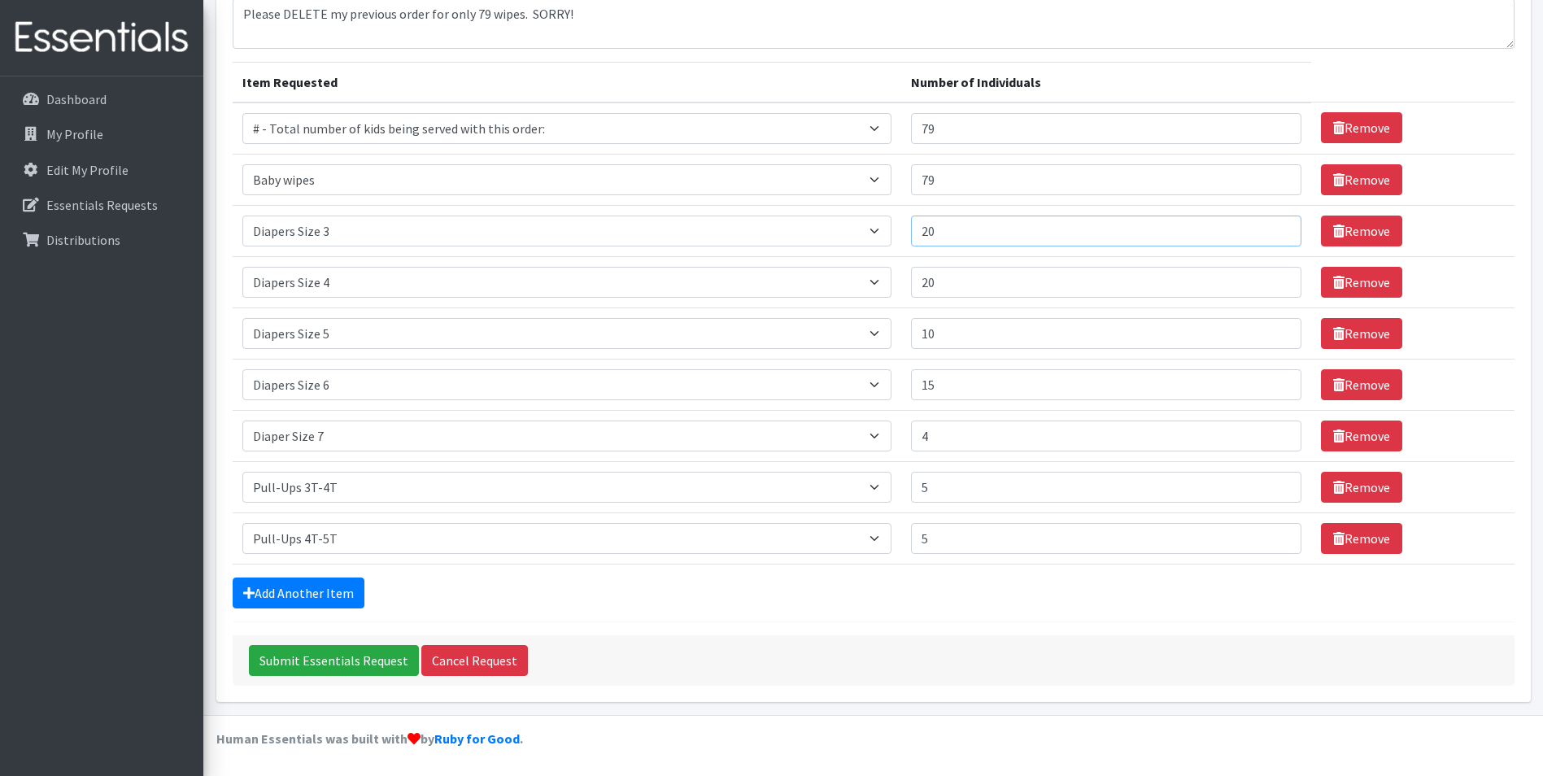
drag, startPoint x: 965, startPoint y: 232, endPoint x: 911, endPoint y: 233, distance: 54.5
click at [911, 233] on tr "Item Requested Select an item # - Total number of kids being served with this o…" at bounding box center [874, 230] width 1282 height 51
type input "10"
drag, startPoint x: 943, startPoint y: 285, endPoint x: 977, endPoint y: 284, distance: 34.2
click at [977, 284] on input "20" at bounding box center [1106, 282] width 391 height 31
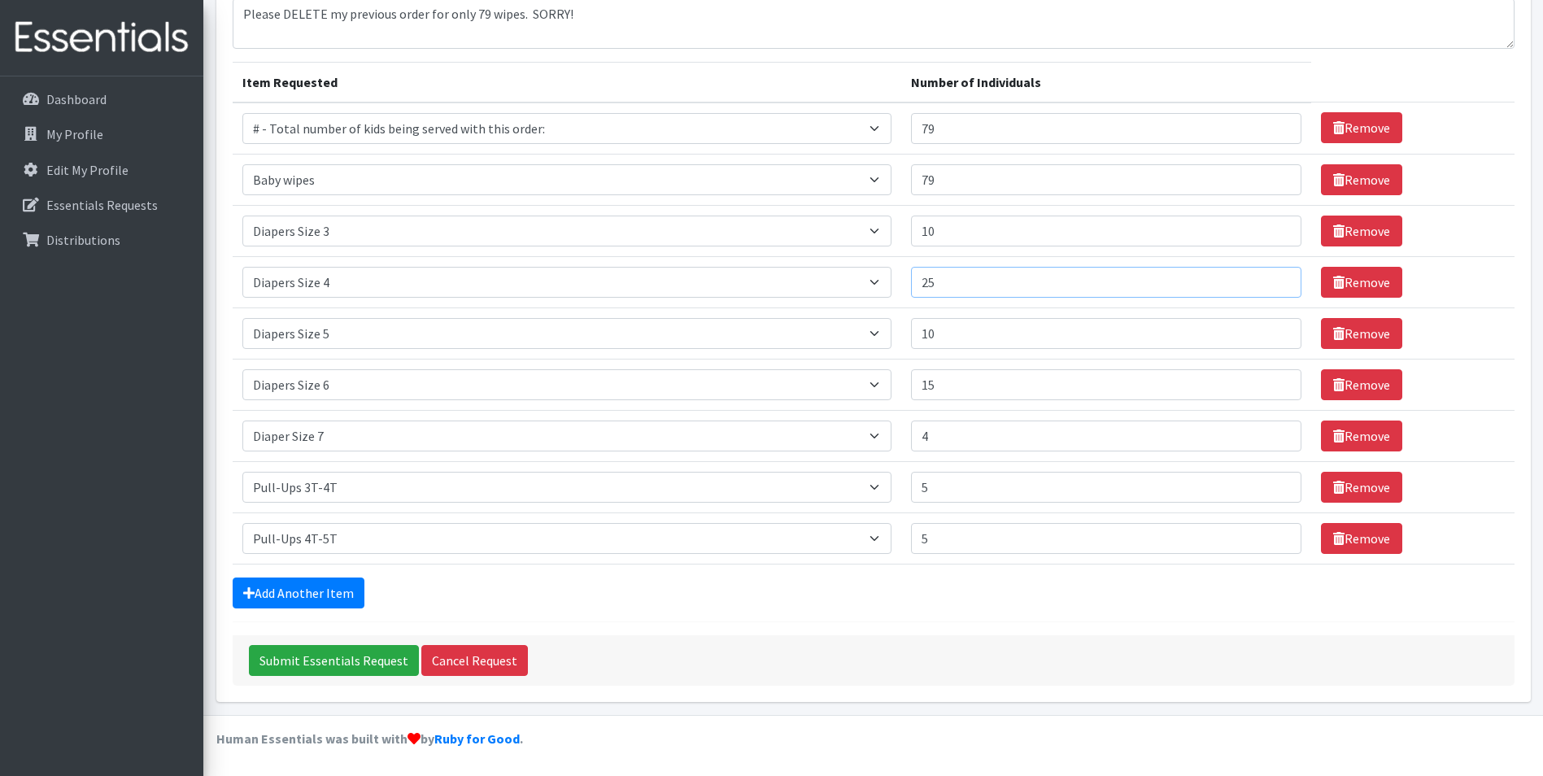
type input "25"
drag, startPoint x: 940, startPoint y: 333, endPoint x: 970, endPoint y: 338, distance: 30.4
click at [970, 338] on input "10" at bounding box center [1106, 333] width 391 height 31
type input "15"
click at [329, 658] on input "Submit Essentials Request" at bounding box center [334, 660] width 170 height 31
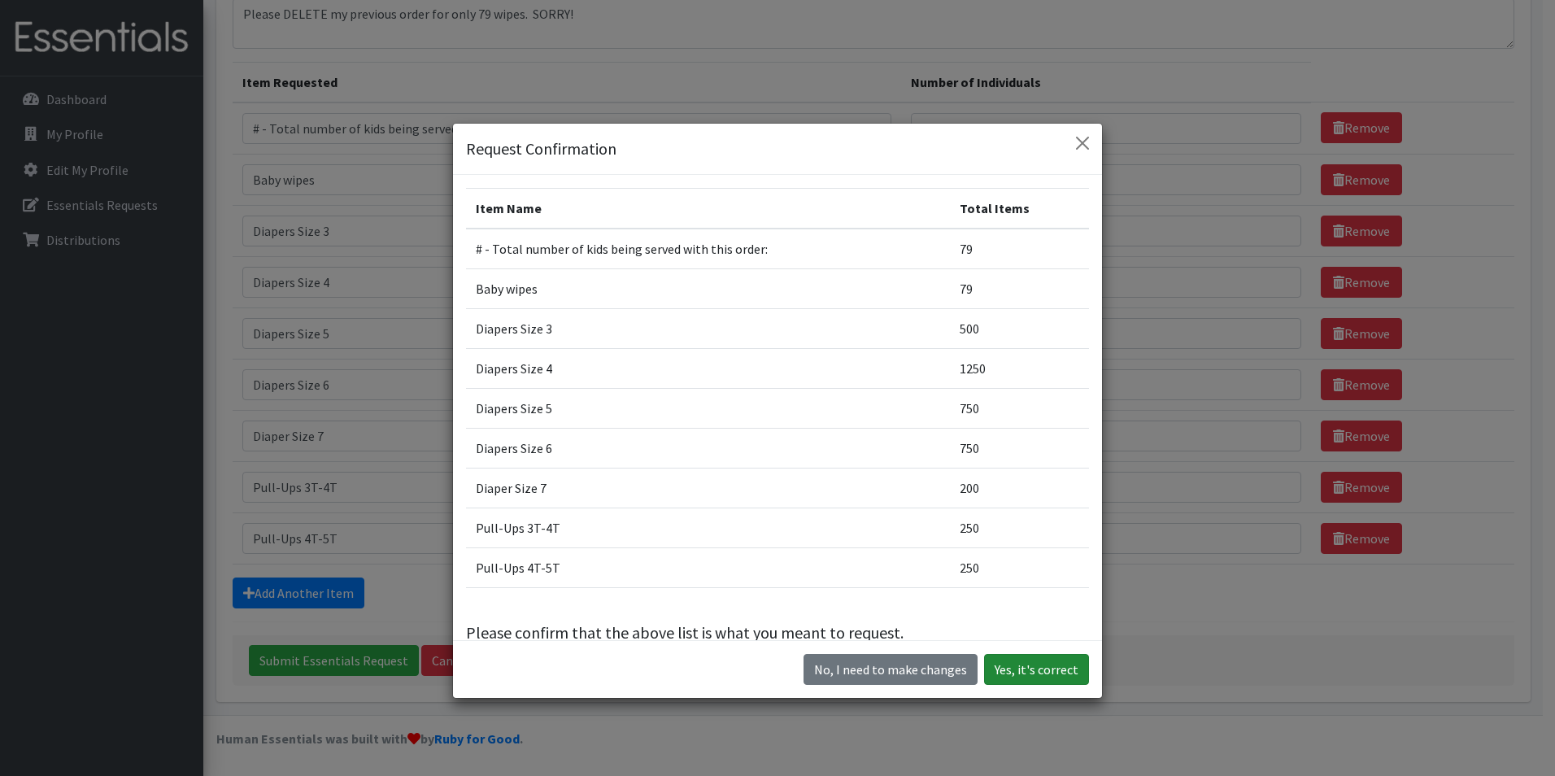
click at [1061, 674] on button "Yes, it's correct" at bounding box center [1036, 669] width 105 height 31
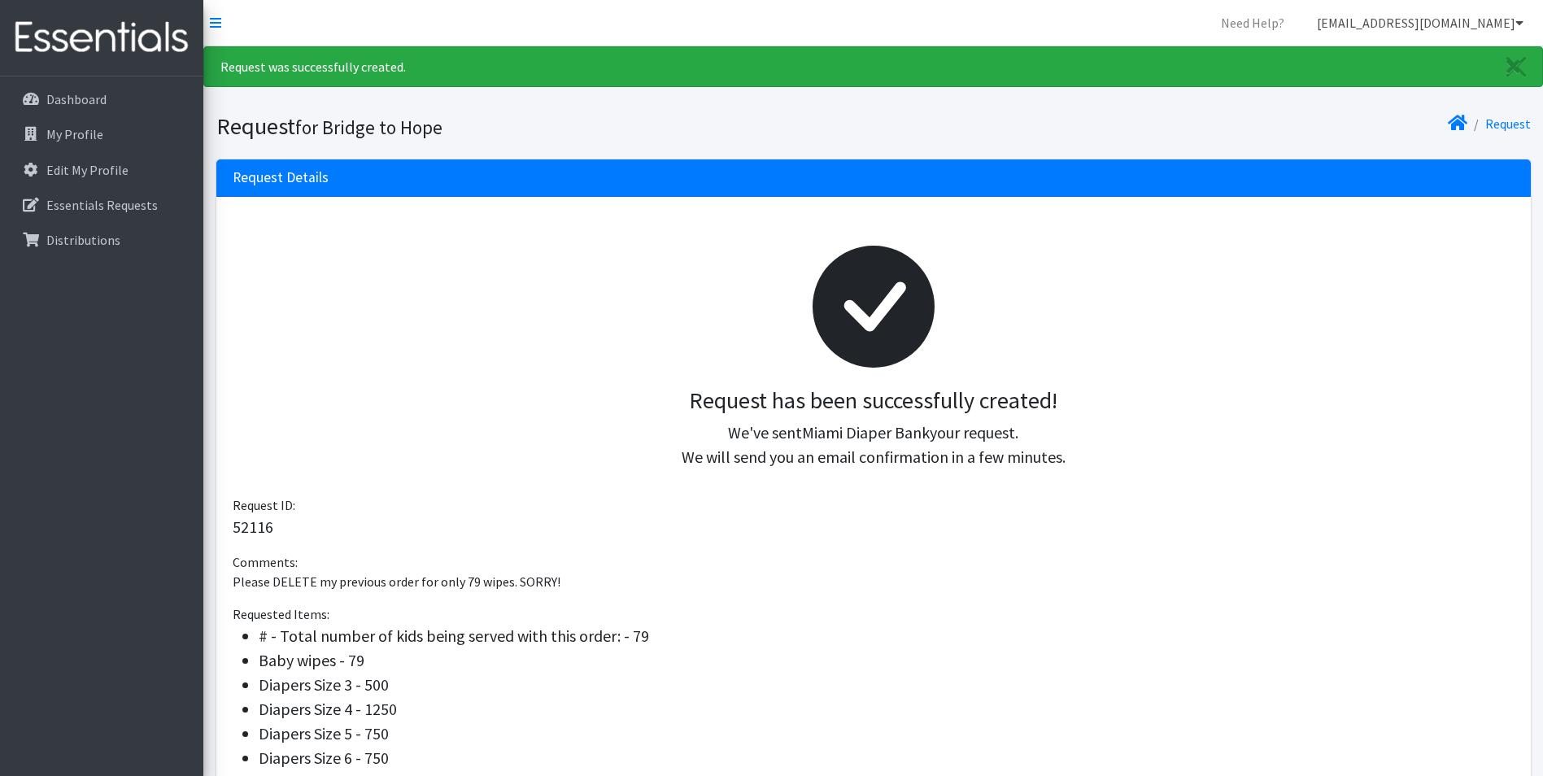
click at [1516, 20] on icon at bounding box center [1519, 22] width 8 height 13
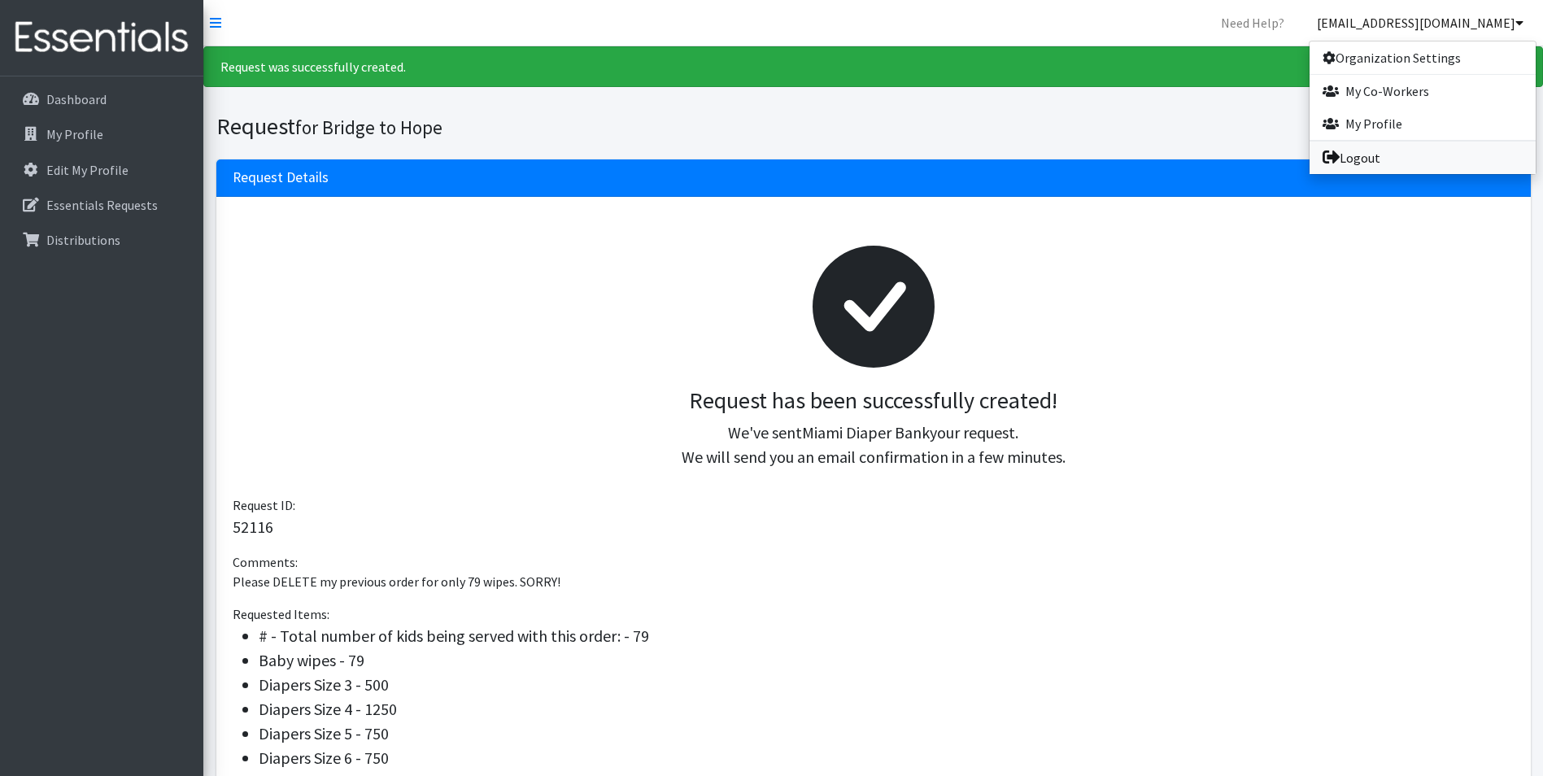
click at [1362, 156] on link "Logout" at bounding box center [1422, 158] width 226 height 33
